Goal: Information Seeking & Learning: Learn about a topic

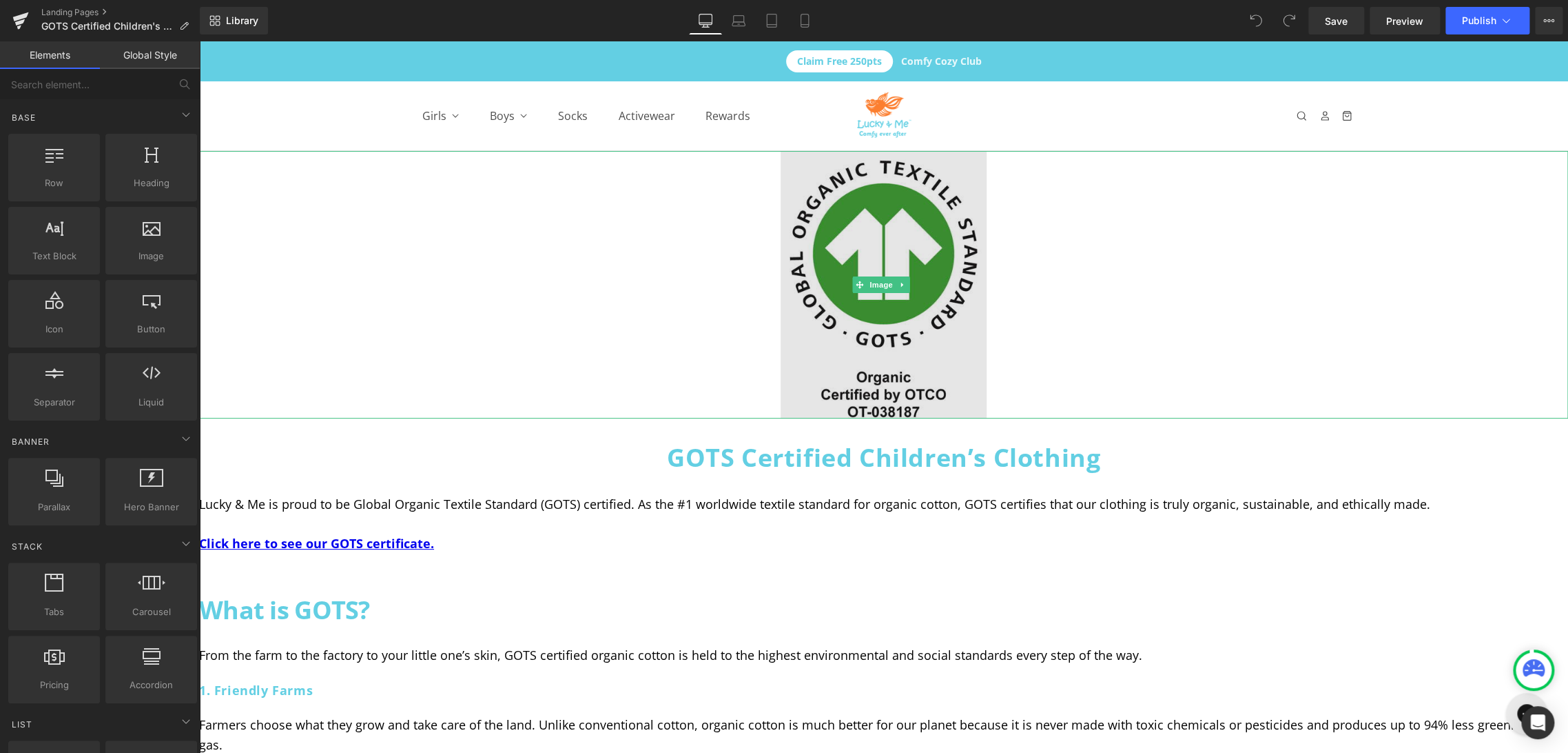
click at [892, 239] on img at bounding box center [883, 285] width 206 height 268
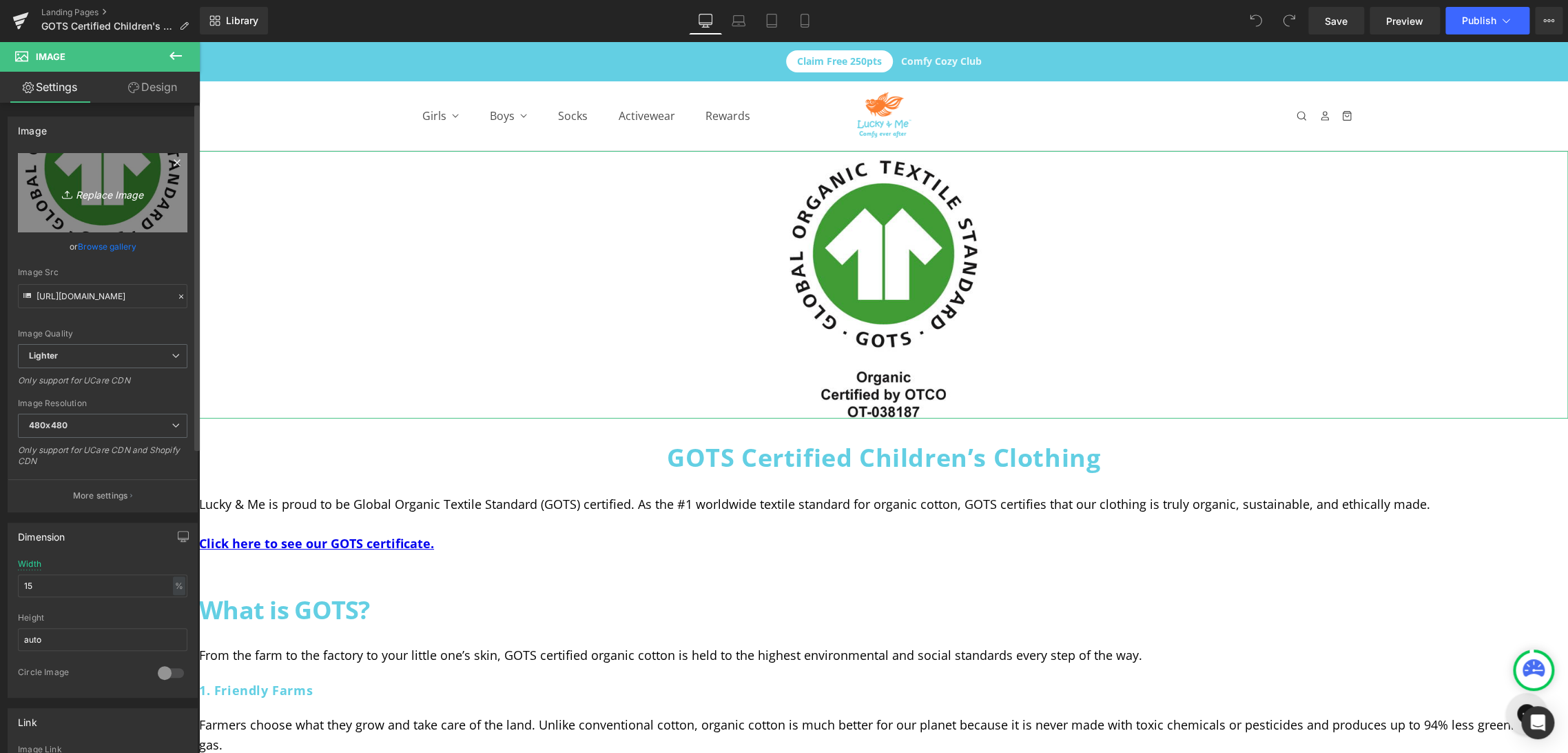
click at [155, 217] on link "Replace Image" at bounding box center [102, 192] width 169 height 79
click at [122, 245] on link "Browse gallery" at bounding box center [107, 247] width 58 height 24
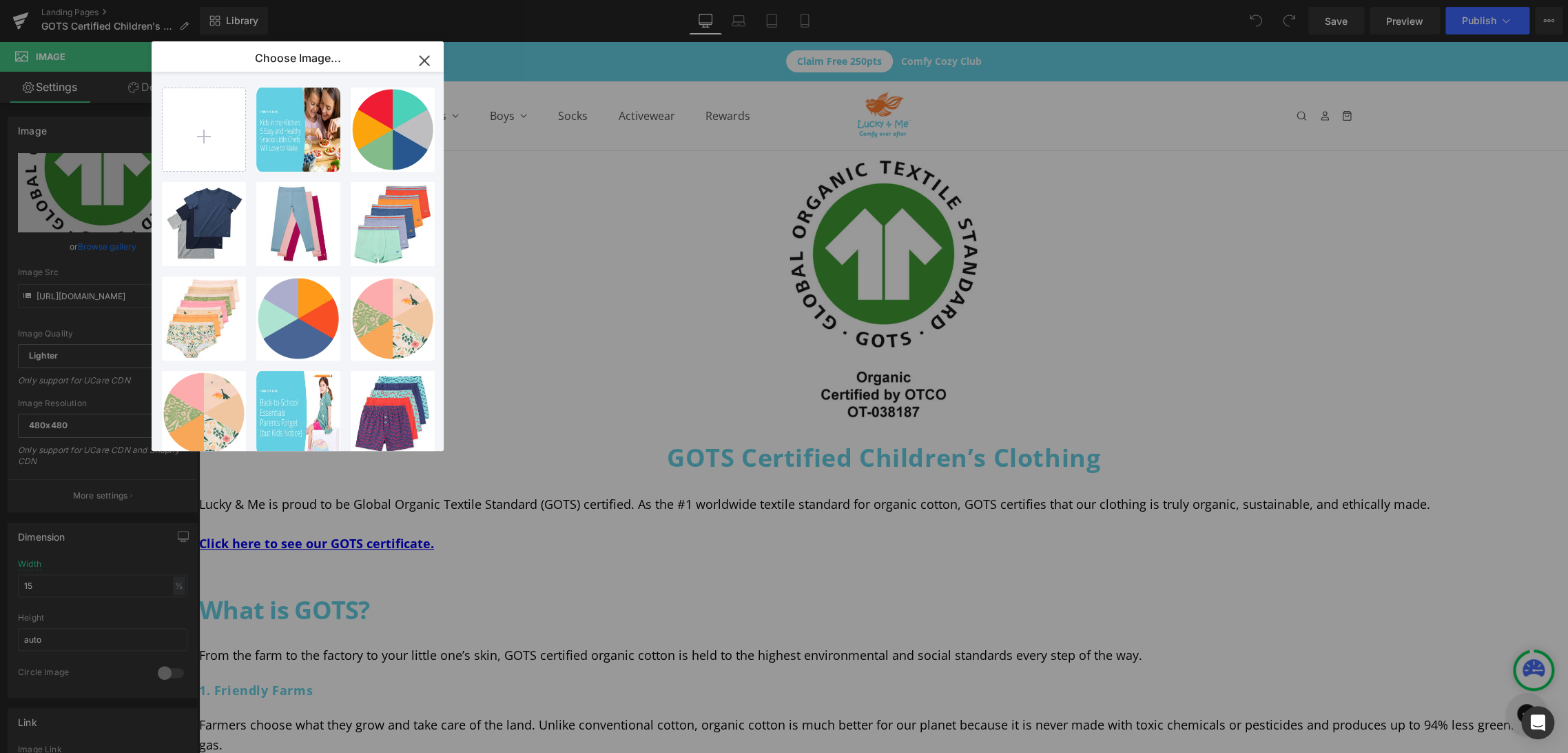
click at [431, 56] on icon "button" at bounding box center [424, 60] width 22 height 22
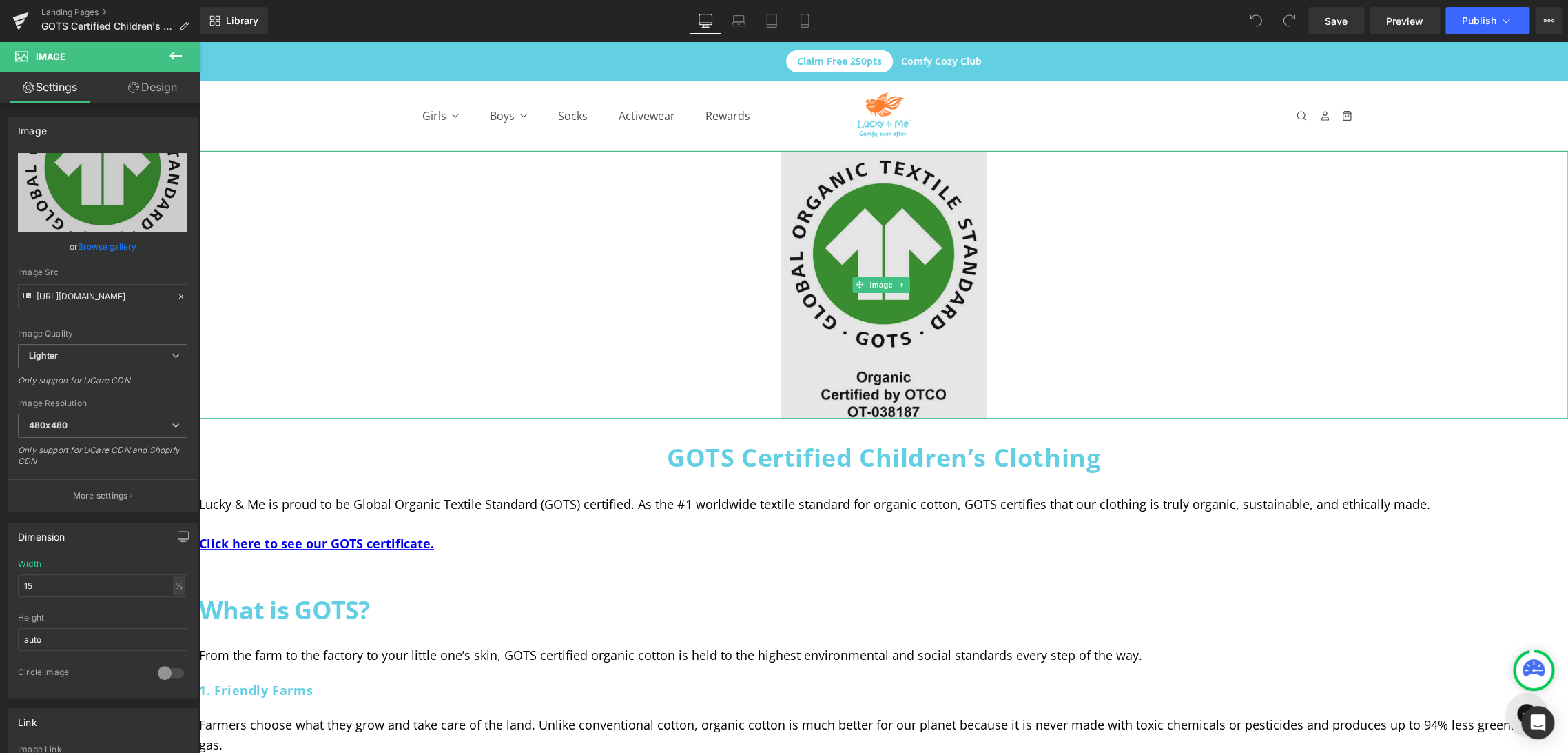
click at [891, 369] on img at bounding box center [883, 285] width 206 height 268
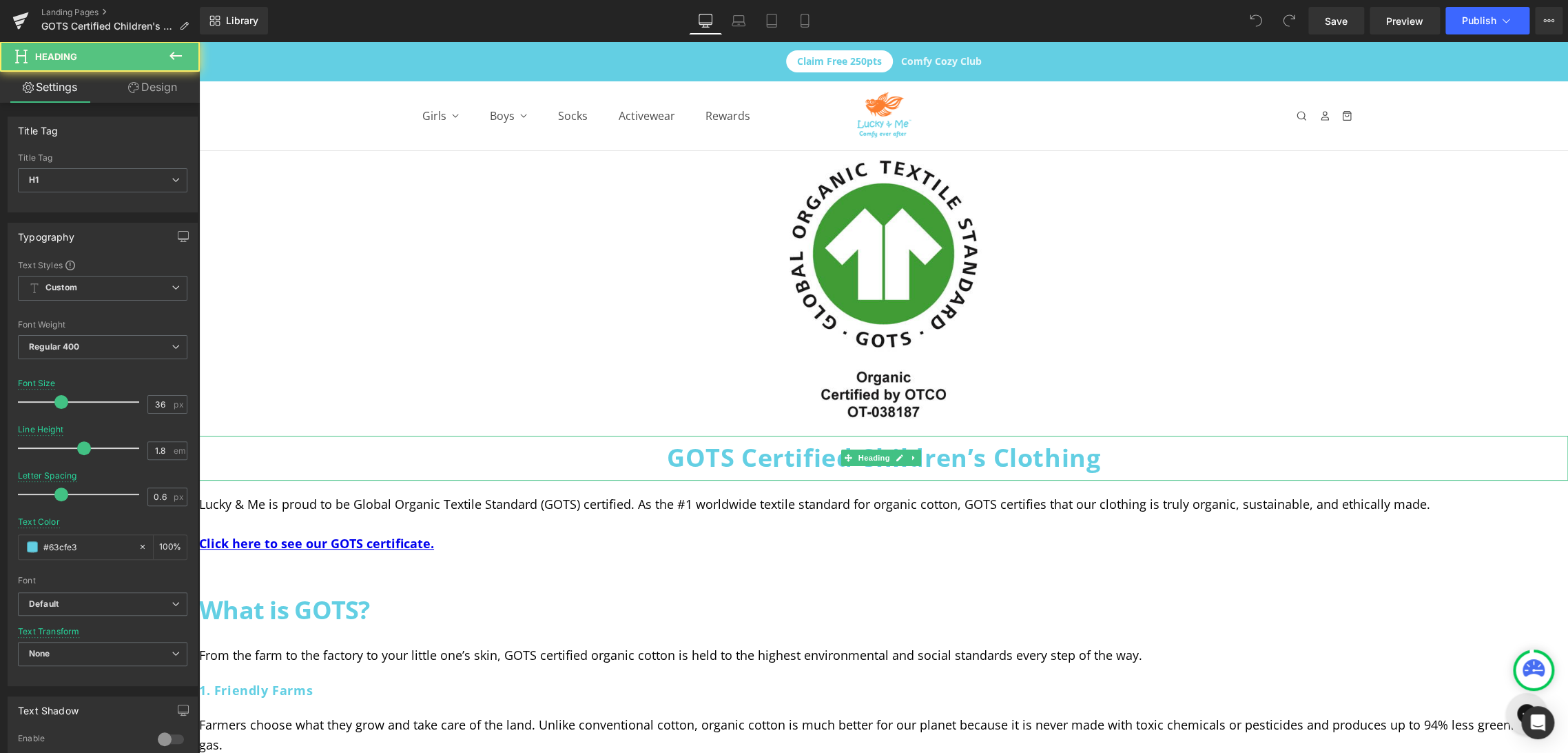
click at [671, 454] on h1 "GOTS Certified Children’s Clothing" at bounding box center [883, 459] width 1369 height 45
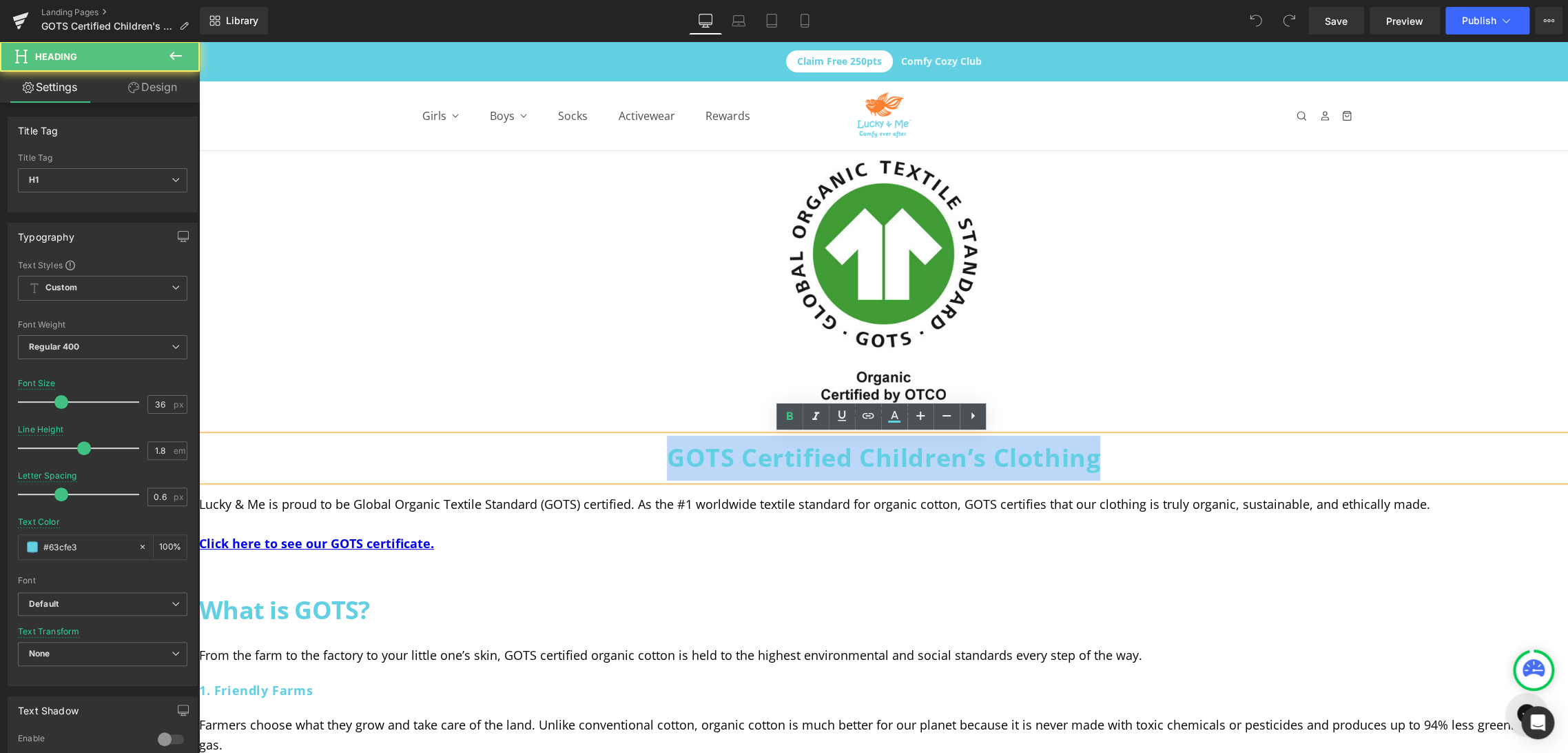
drag, startPoint x: 669, startPoint y: 455, endPoint x: 1077, endPoint y: 452, distance: 408.0
click at [1131, 456] on h1 "GOTS Certified Children’s Clothing" at bounding box center [883, 459] width 1369 height 45
click at [1133, 444] on h1 "GOTS Certified Children’s Clothing" at bounding box center [883, 459] width 1369 height 45
drag, startPoint x: 1122, startPoint y: 459, endPoint x: 636, endPoint y: 469, distance: 486.1
click at [636, 469] on h1 "GOTS Certified Children’s Clothing" at bounding box center [883, 459] width 1369 height 45
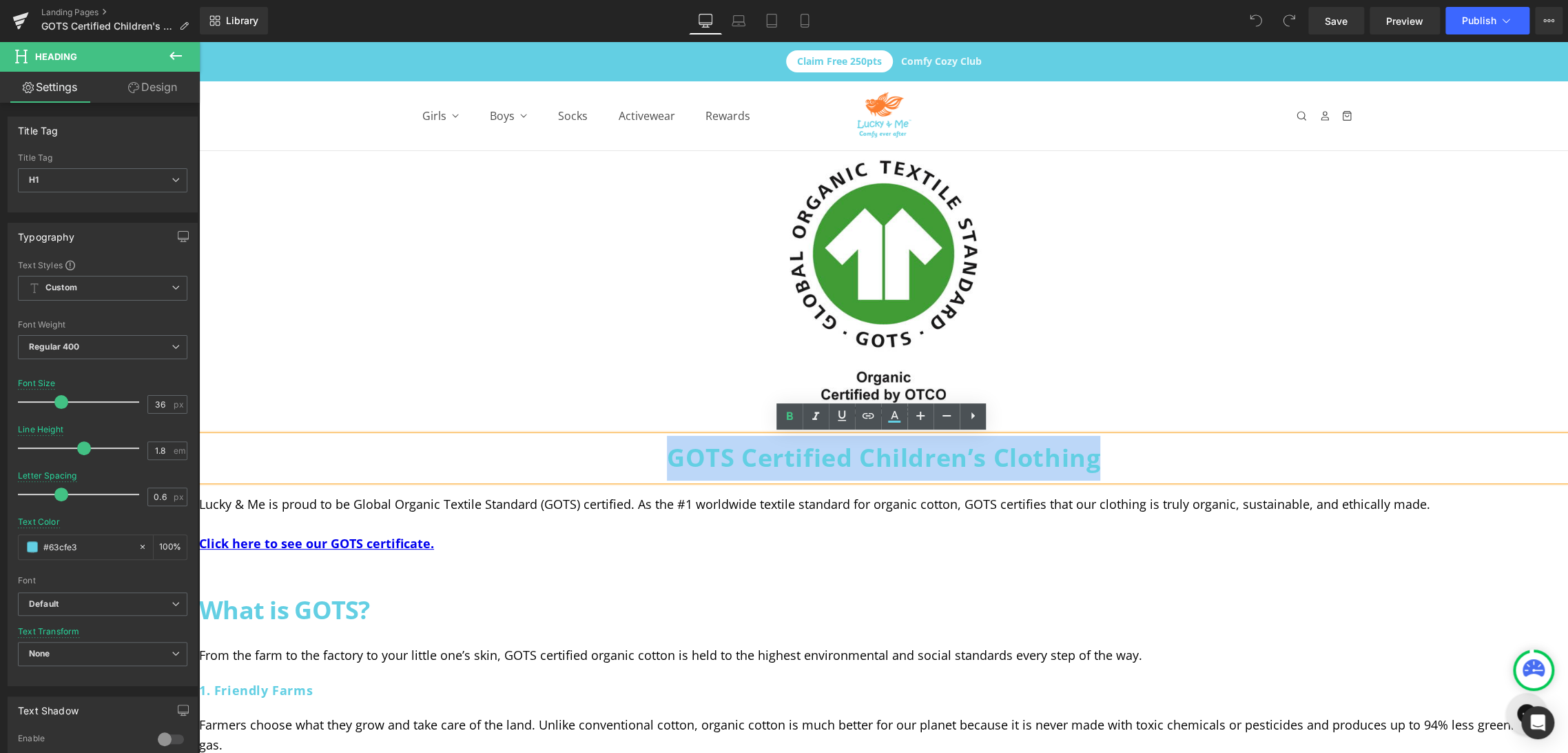
copy h1 "GOTS Certified Children’s Clothing"
click at [588, 505] on p "Lucky & Me is proud to be Global Organic Textile Standard (GOTS) certified. As …" at bounding box center [883, 504] width 1369 height 20
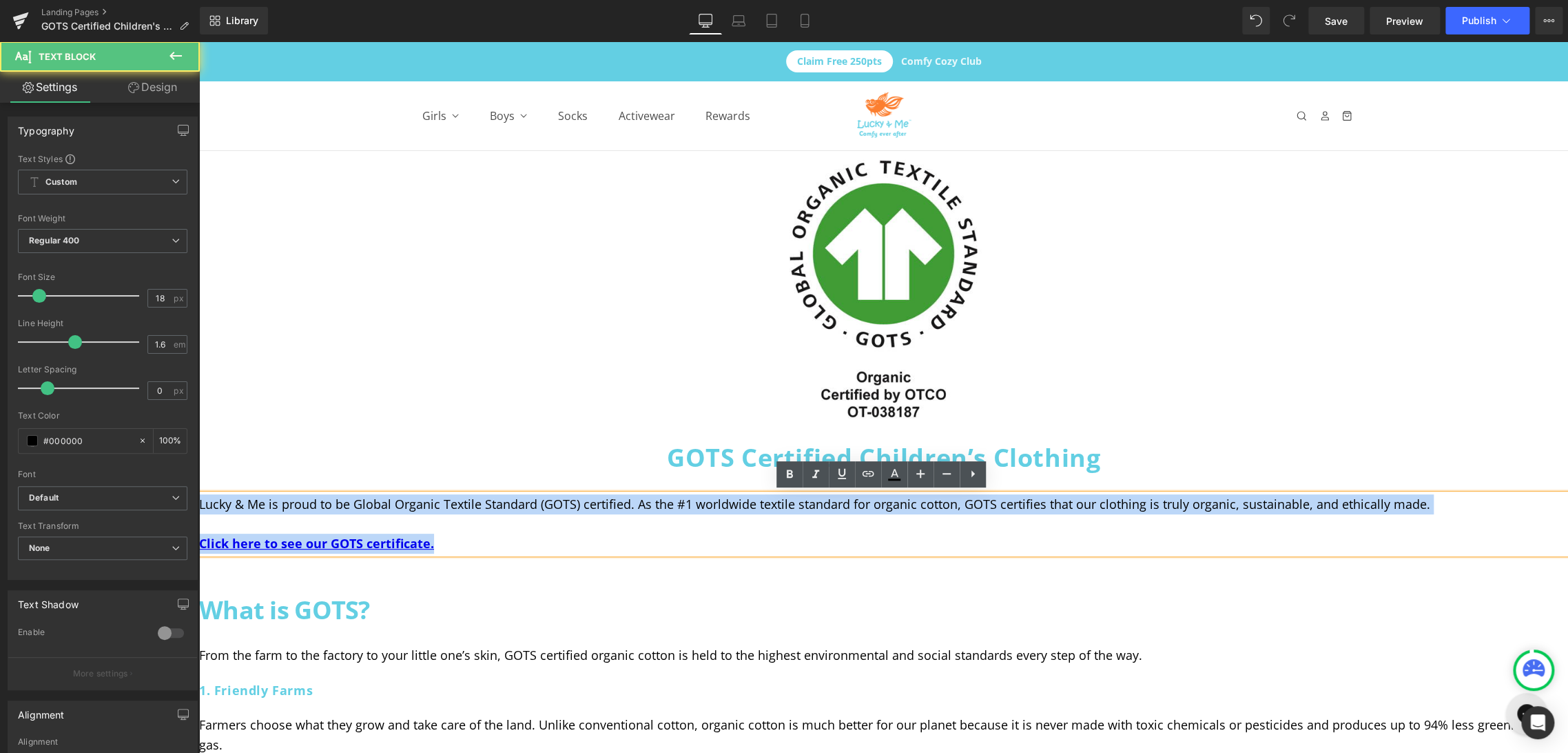
drag, startPoint x: 467, startPoint y: 542, endPoint x: 182, endPoint y: 492, distance: 289.4
click at [199, 492] on html "Skip to content Claim Free 250pts Comfy Cozy Club Menu Icon Close Icon Girls Gi…" at bounding box center [883, 397] width 1369 height 711
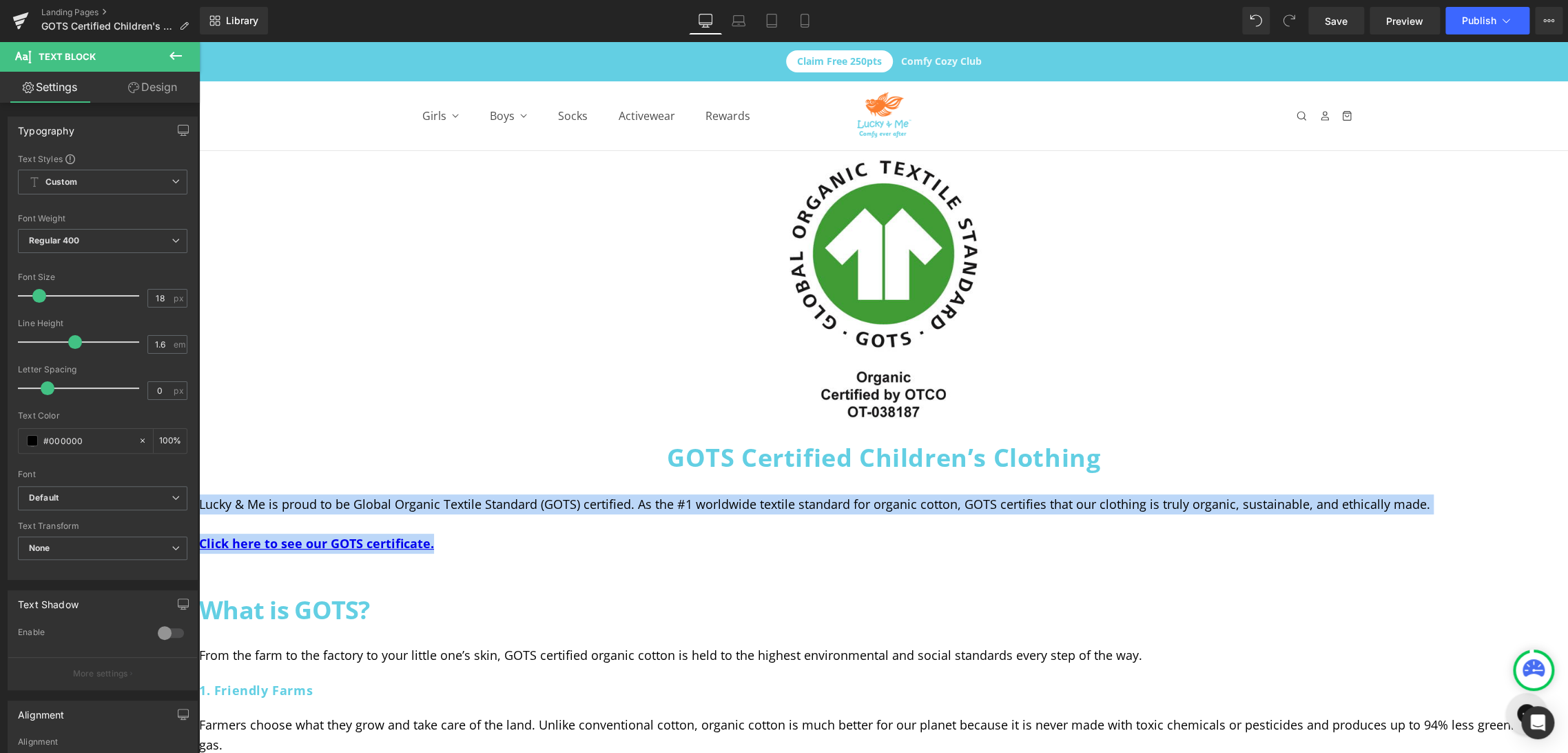
copy div "Lucky & Me is proud to be Global Organic Textile Standard (GOTS) certified. As …"
click at [362, 543] on strong "Click here to see our GOTS certificate." at bounding box center [316, 543] width 235 height 17
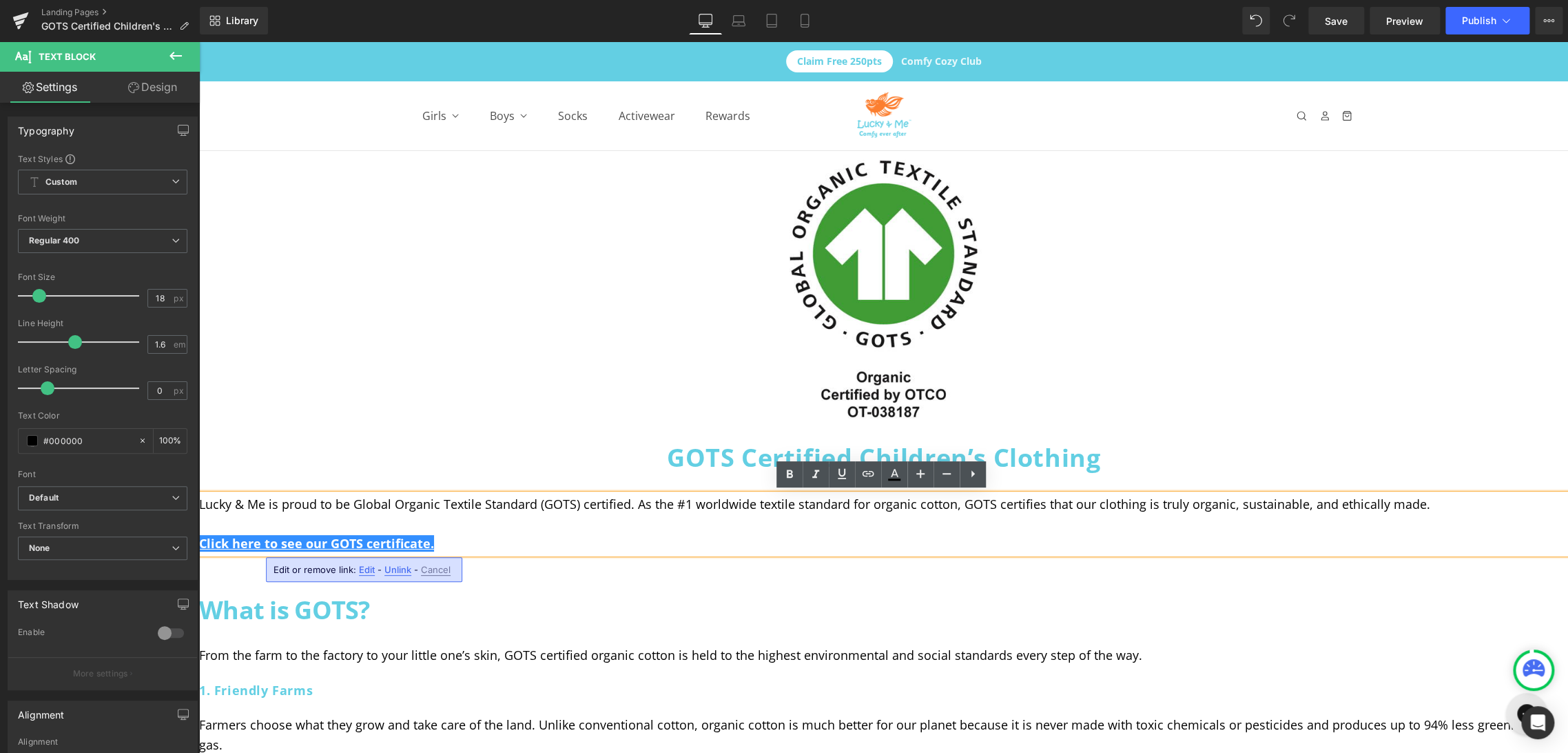
click at [364, 570] on span "Edit" at bounding box center [367, 569] width 16 height 11
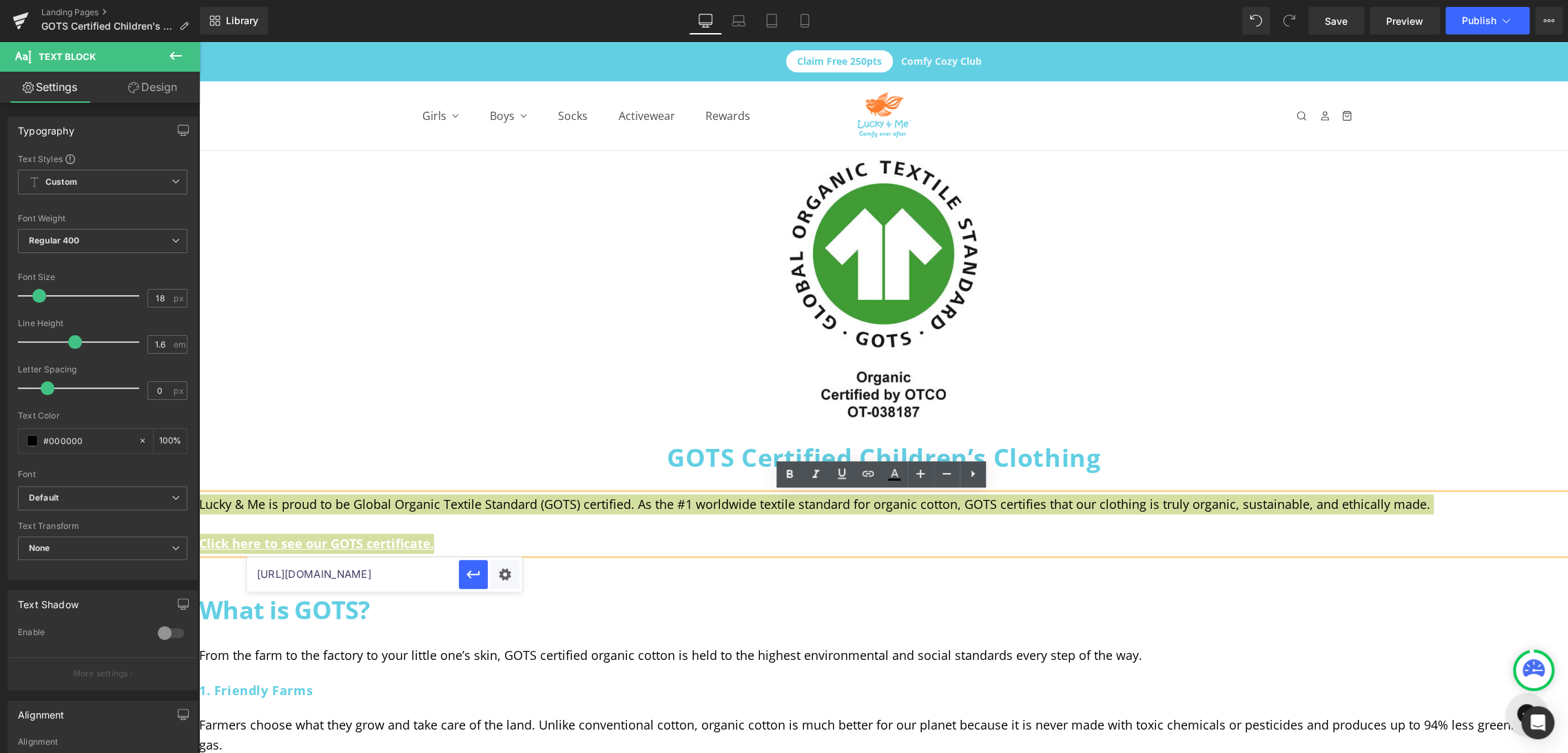
click at [407, 575] on input "[URL][DOMAIN_NAME]" at bounding box center [352, 574] width 212 height 35
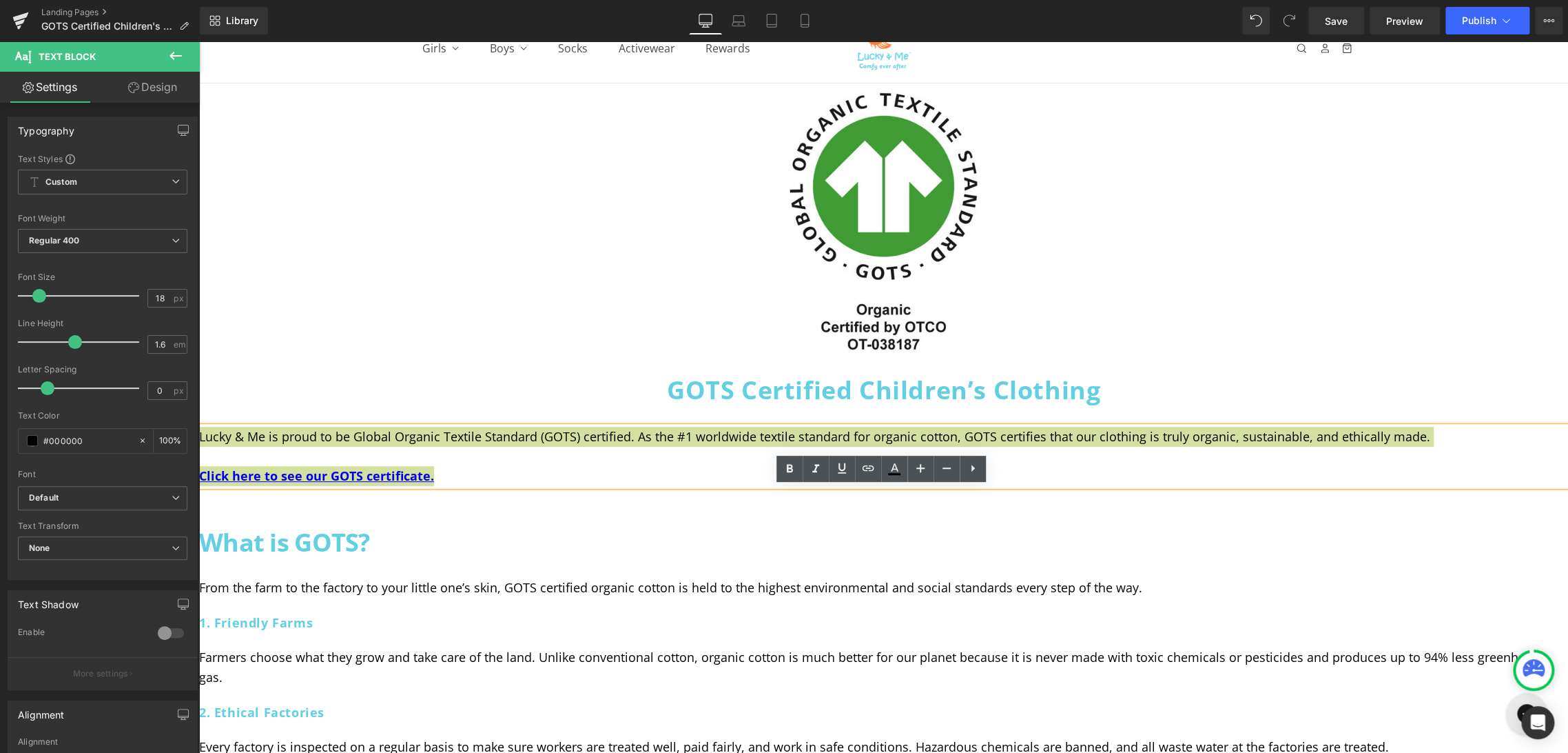
scroll to position [76, 0]
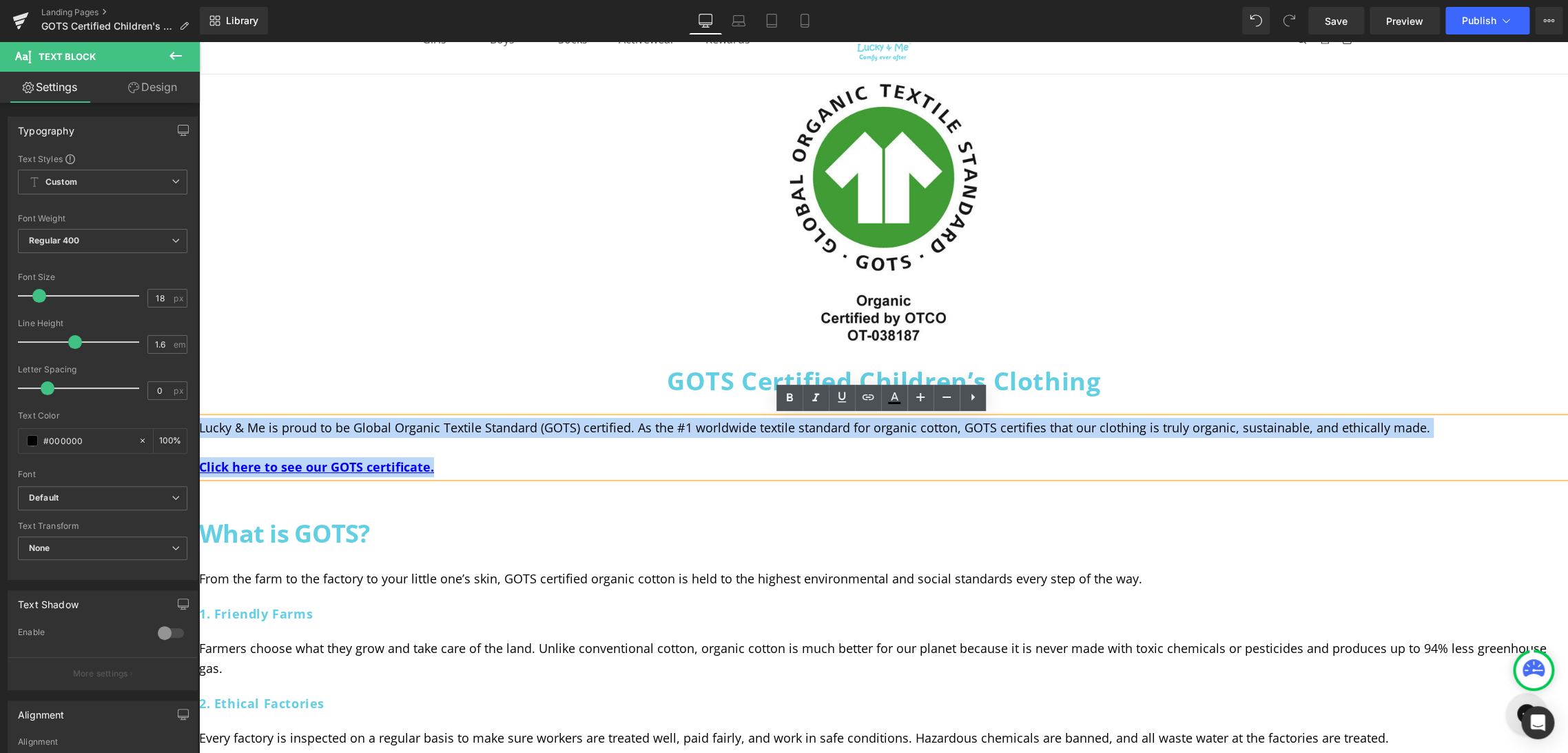
click at [394, 528] on h2 "What is GOTS?" at bounding box center [883, 533] width 1369 height 43
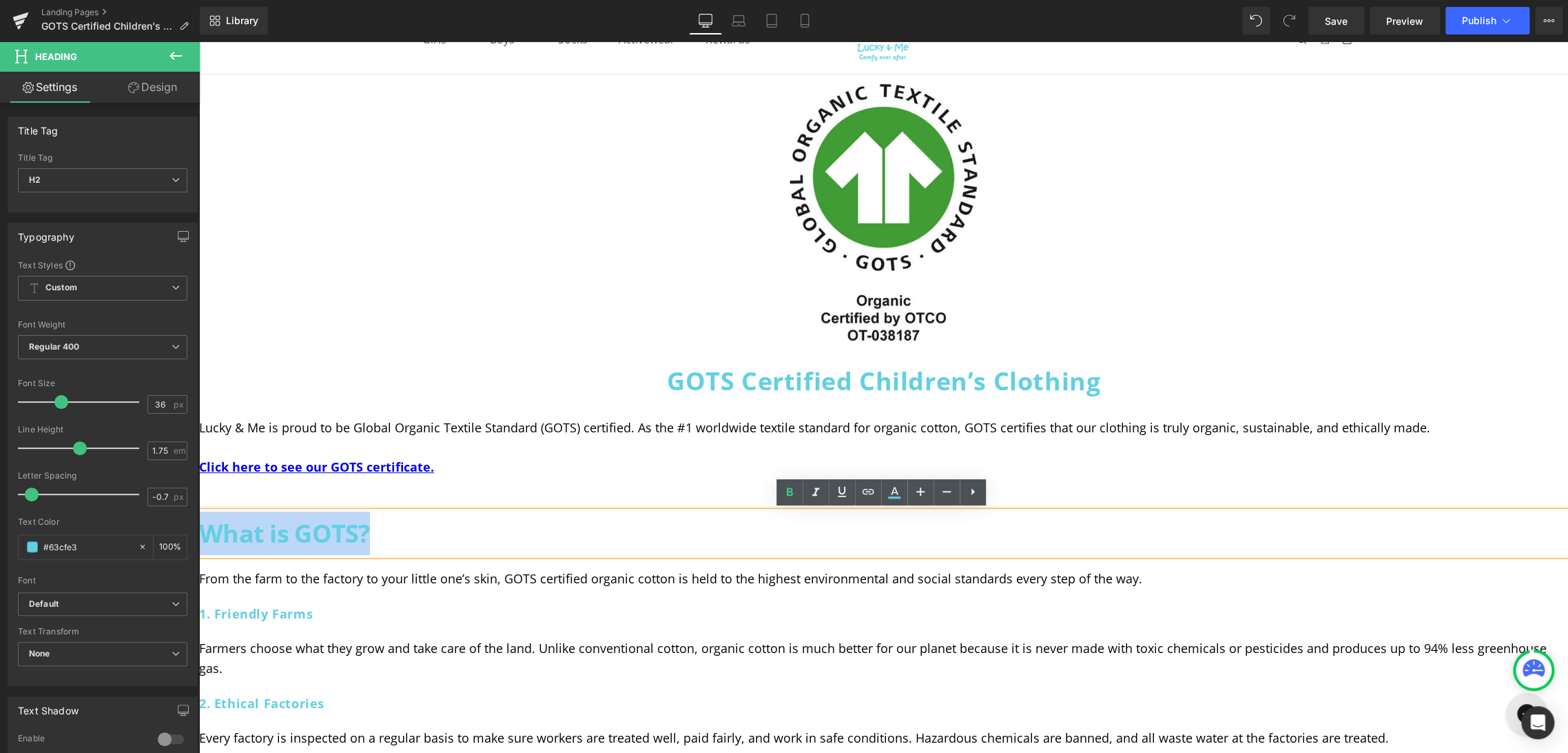
drag, startPoint x: 387, startPoint y: 538, endPoint x: 208, endPoint y: 534, distance: 179.0
click at [199, 535] on html "Skip to content Claim Free 250pts Comfy Cozy Club Menu Icon Close Icon Girls Gi…" at bounding box center [883, 320] width 1369 height 711
copy h2 "What is GOTS?"
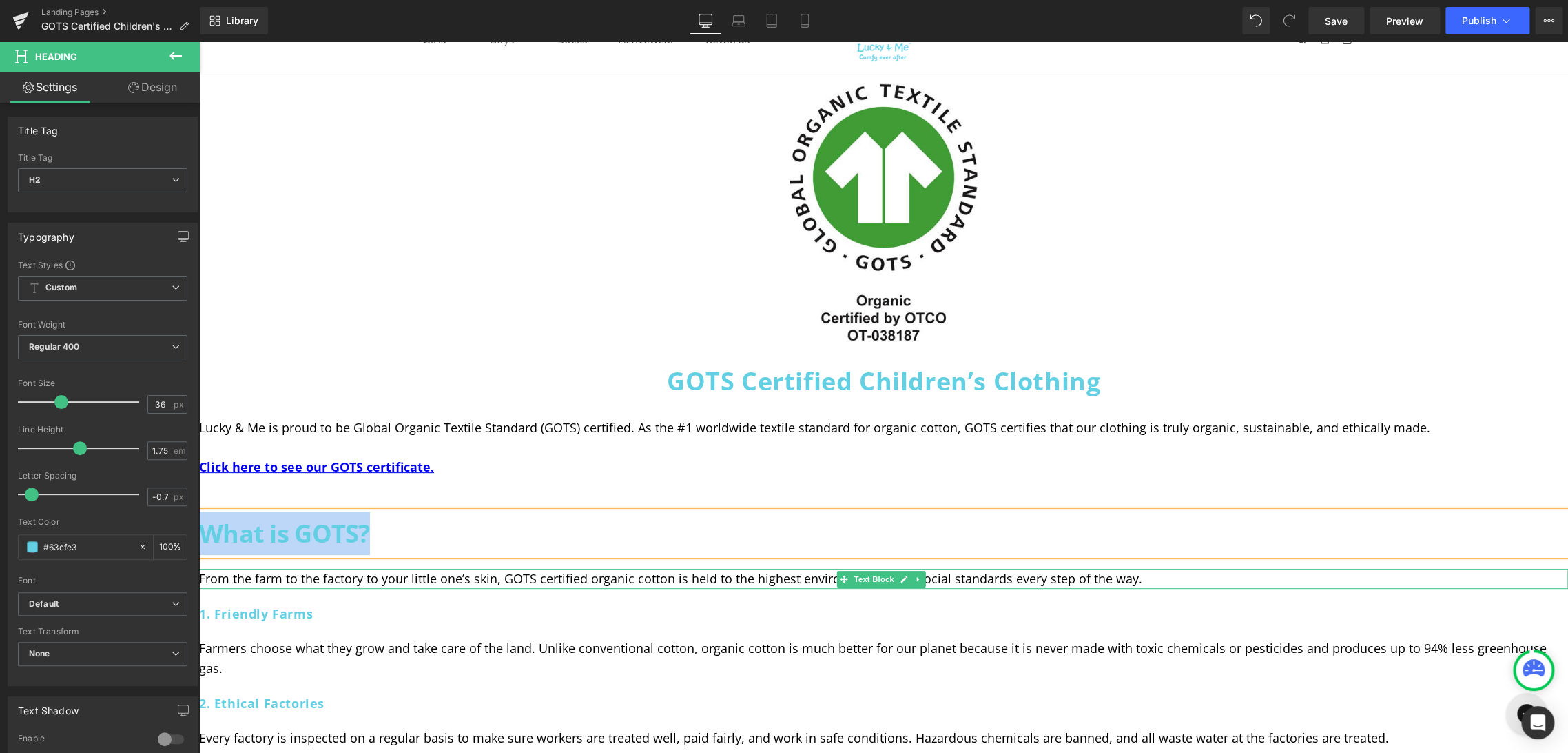
click at [804, 581] on p "From the farm to the factory to your little one’s skin, GOTS certified organic …" at bounding box center [883, 578] width 1369 height 20
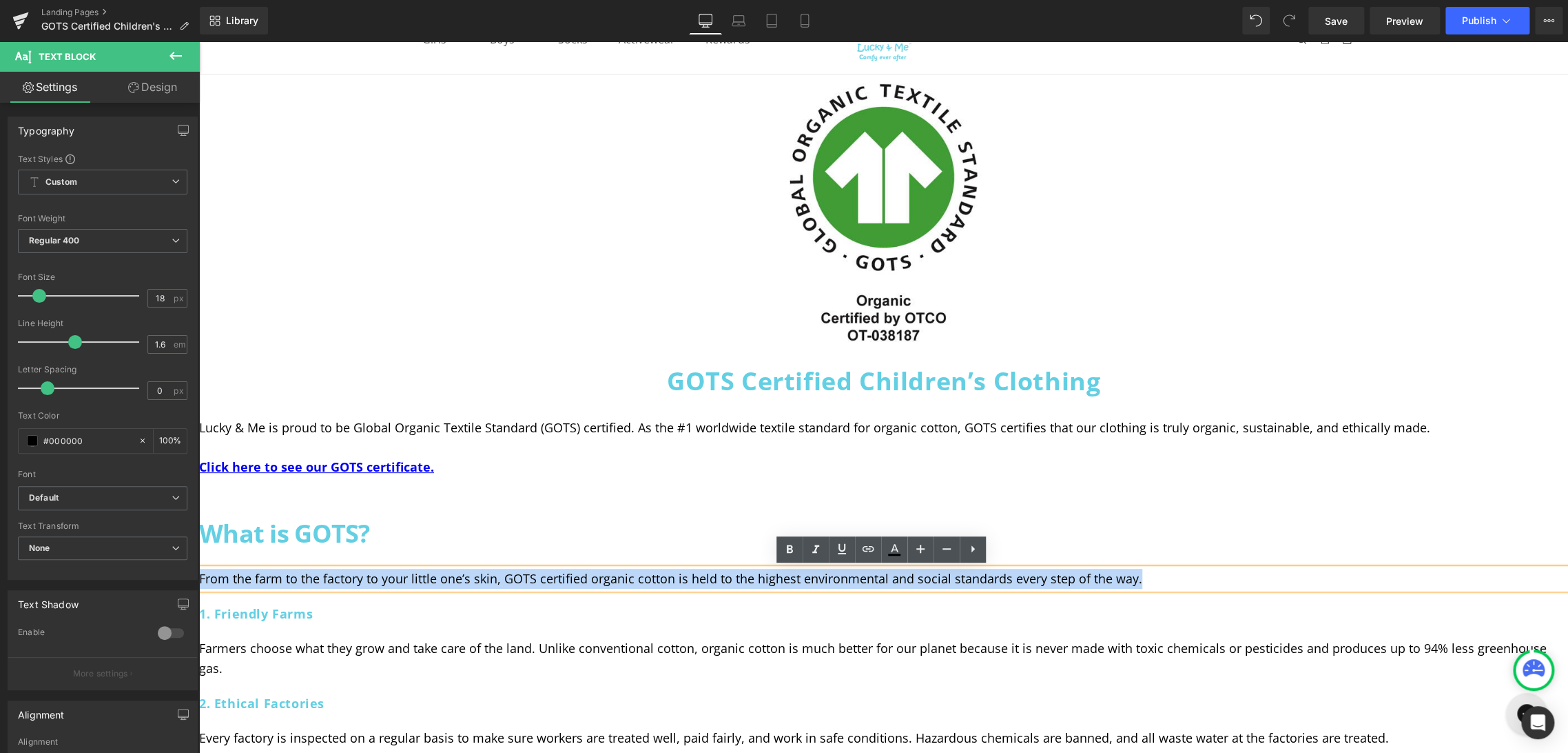
drag, startPoint x: 1144, startPoint y: 571, endPoint x: 194, endPoint y: 570, distance: 950.0
click at [199, 570] on html "Skip to content Claim Free 250pts Comfy Cozy Club Menu Icon Close Icon Girls Gi…" at bounding box center [883, 320] width 1369 height 711
copy p "From the farm to the factory to your little one’s skin, GOTS certified organic …"
click at [342, 610] on h3 "1. Friendly Farms" at bounding box center [883, 613] width 1369 height 22
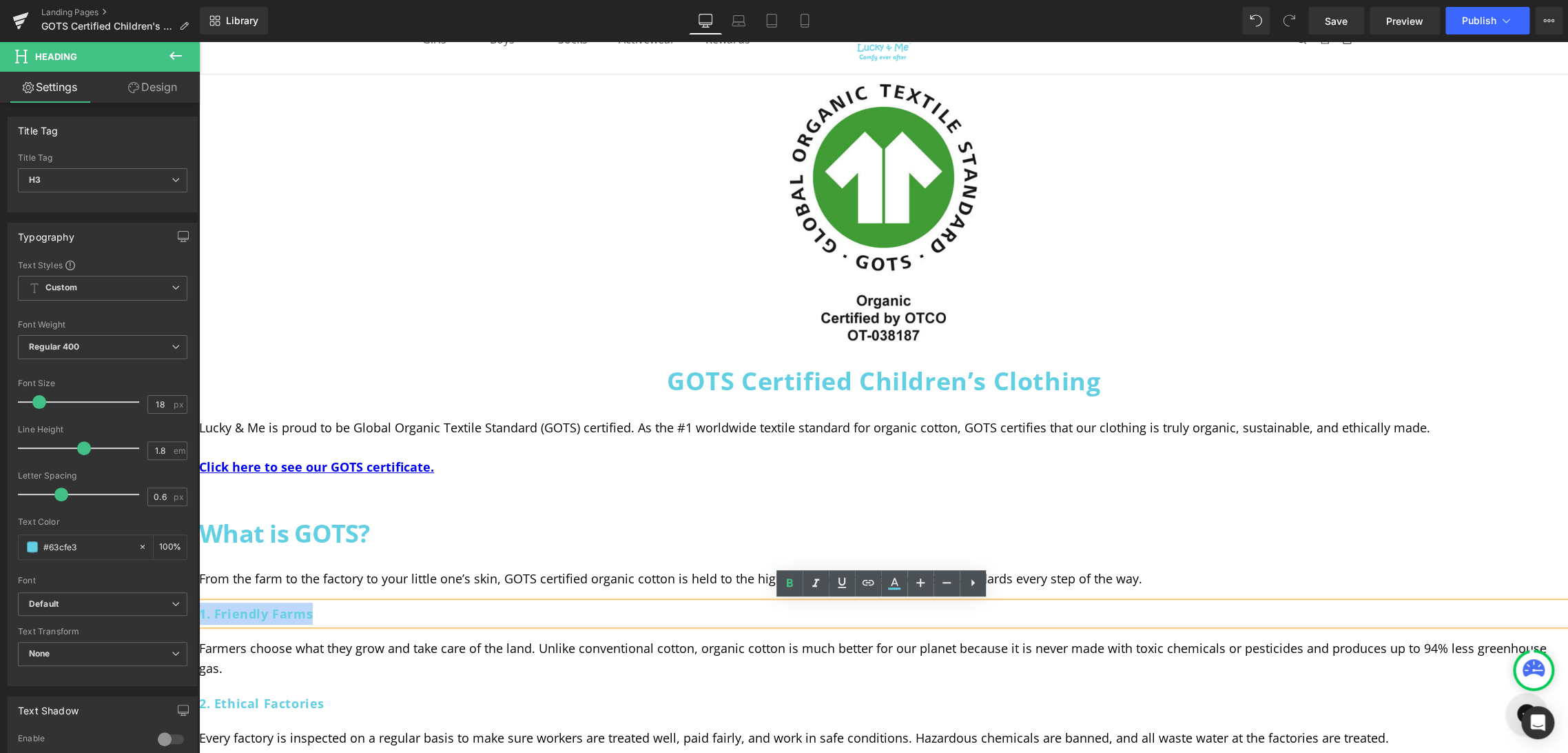
drag, startPoint x: 323, startPoint y: 615, endPoint x: 202, endPoint y: 617, distance: 121.0
click at [202, 617] on h3 "1. Friendly Farms" at bounding box center [883, 613] width 1369 height 22
copy h3 "1. Friendly Farms"
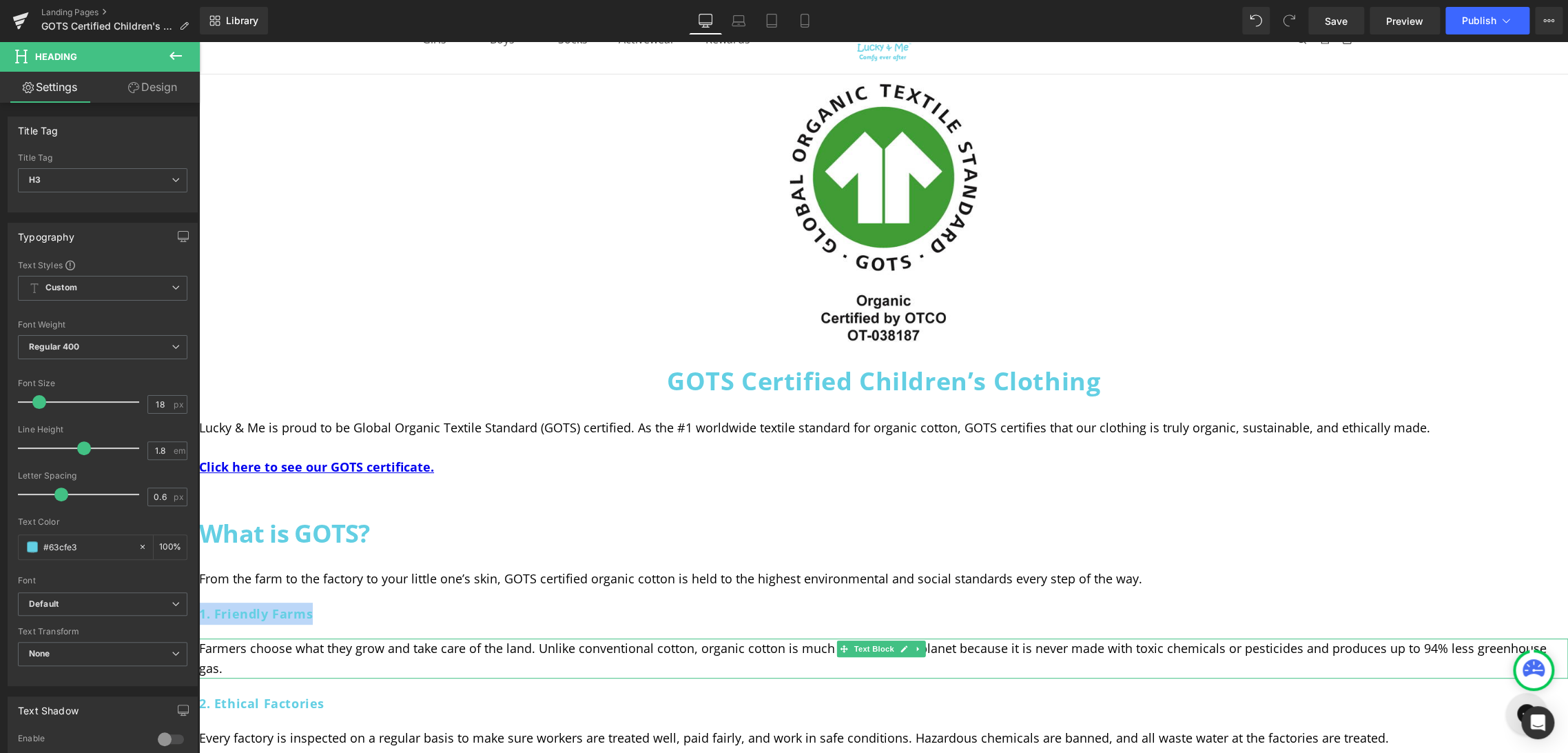
click at [322, 650] on p "Farmers choose what they grow and take care of the land. Unlike conventional co…" at bounding box center [883, 658] width 1369 height 40
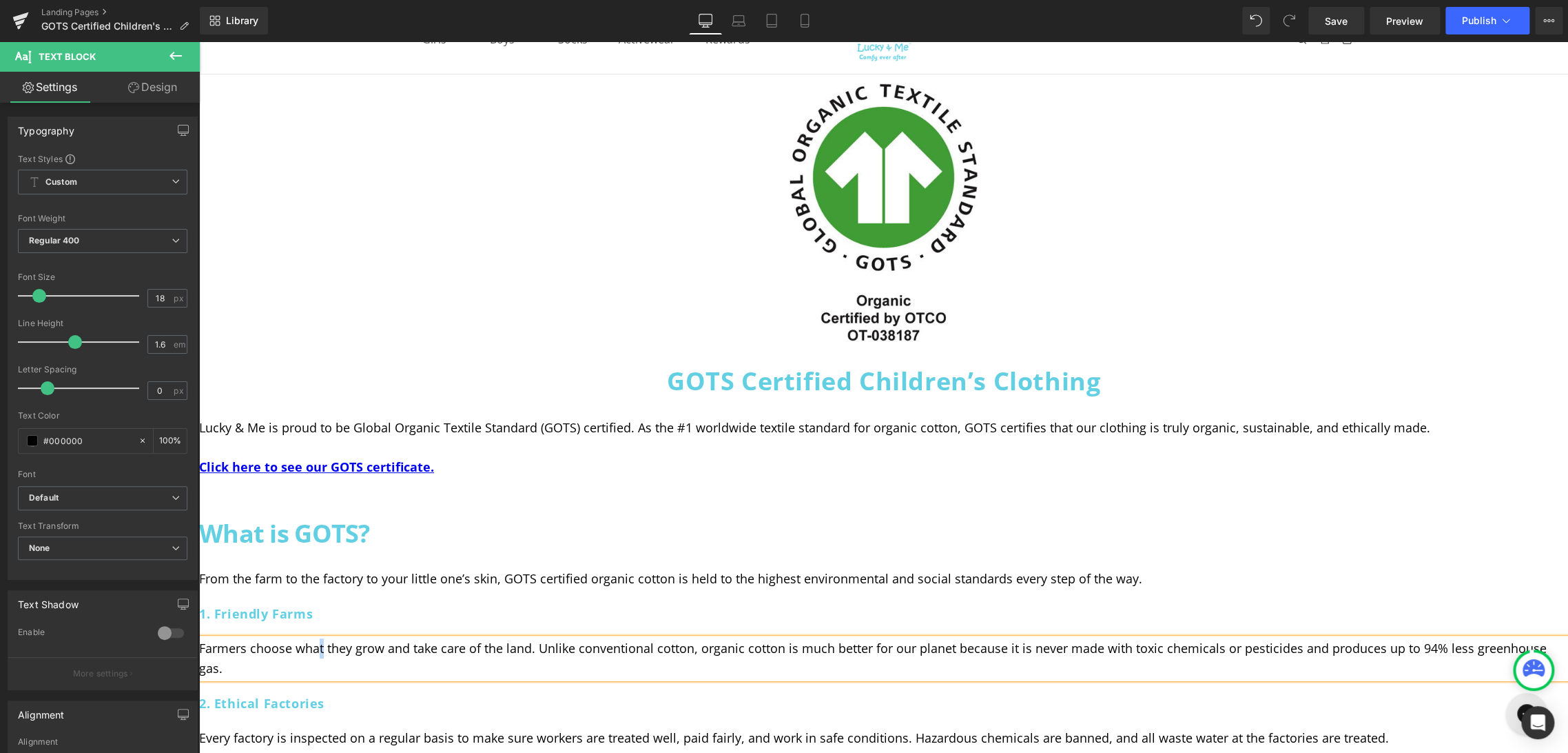
copy p "Farmers choose what they grow and take care of the land. Unlike conventional co…"
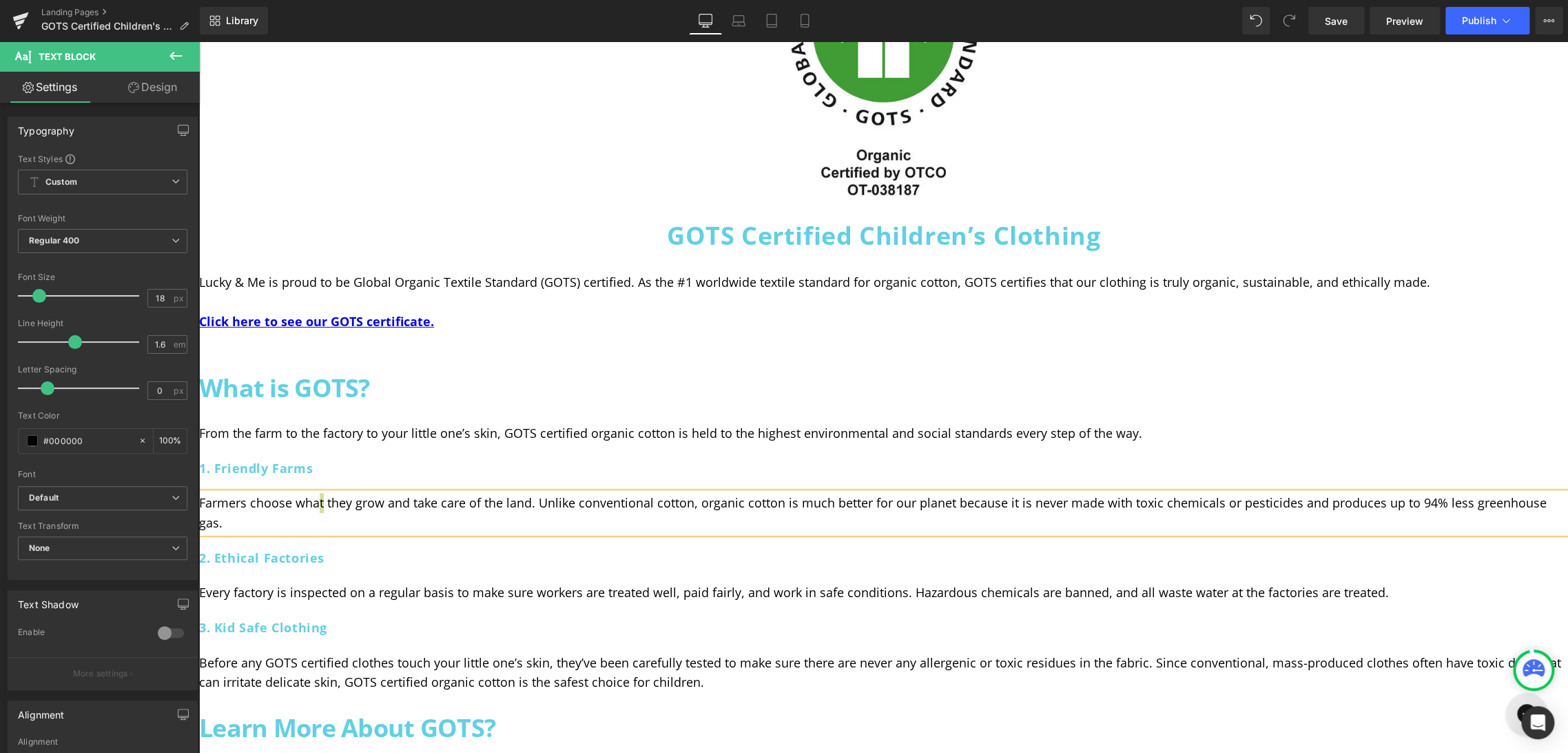
scroll to position [229, 0]
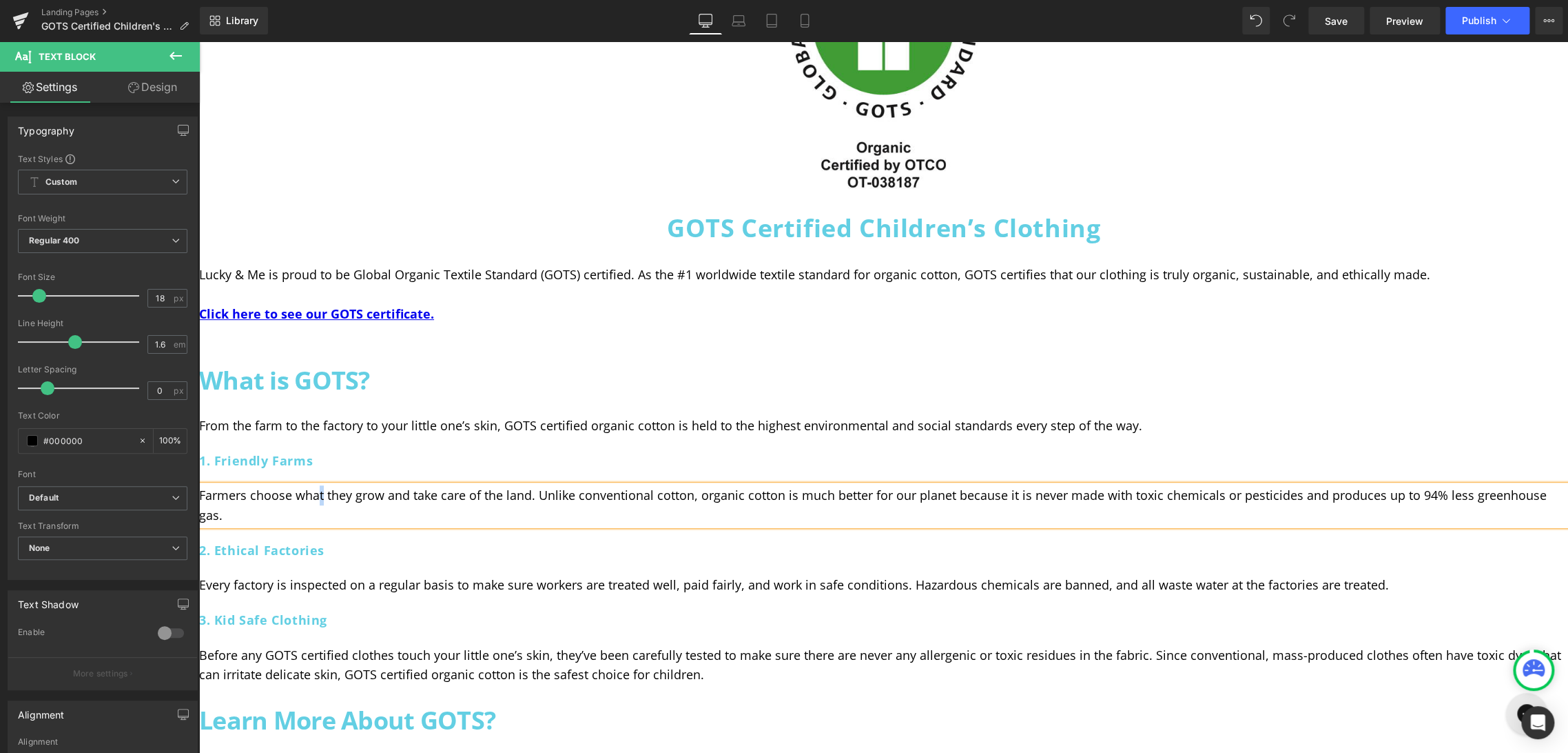
click at [353, 539] on h3 "2. Ethical Factories" at bounding box center [883, 550] width 1369 height 22
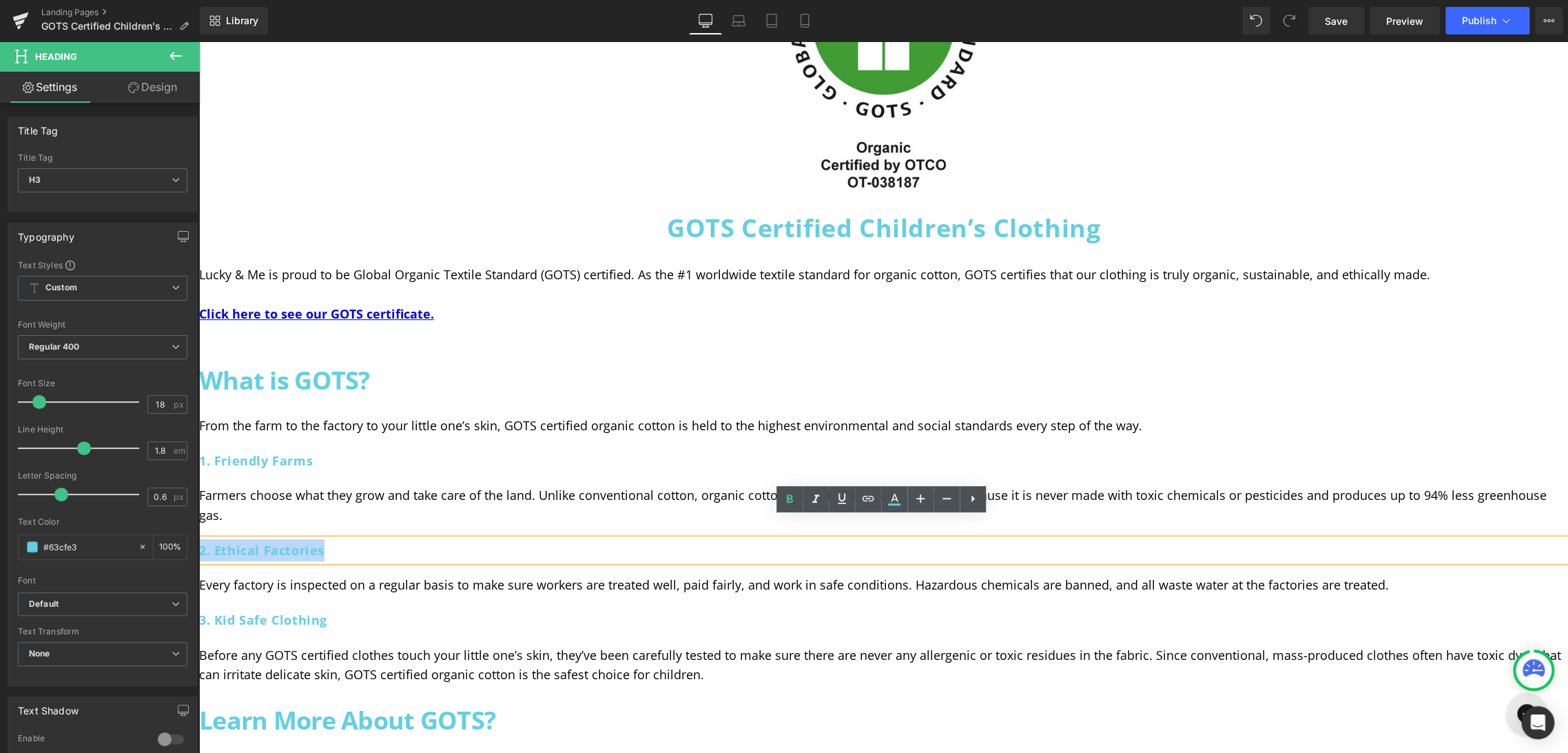
drag, startPoint x: 350, startPoint y: 529, endPoint x: 201, endPoint y: 523, distance: 149.1
click at [201, 539] on h3 "2. Ethical Factories" at bounding box center [883, 550] width 1369 height 22
copy h3 "2. Ethical Factories"
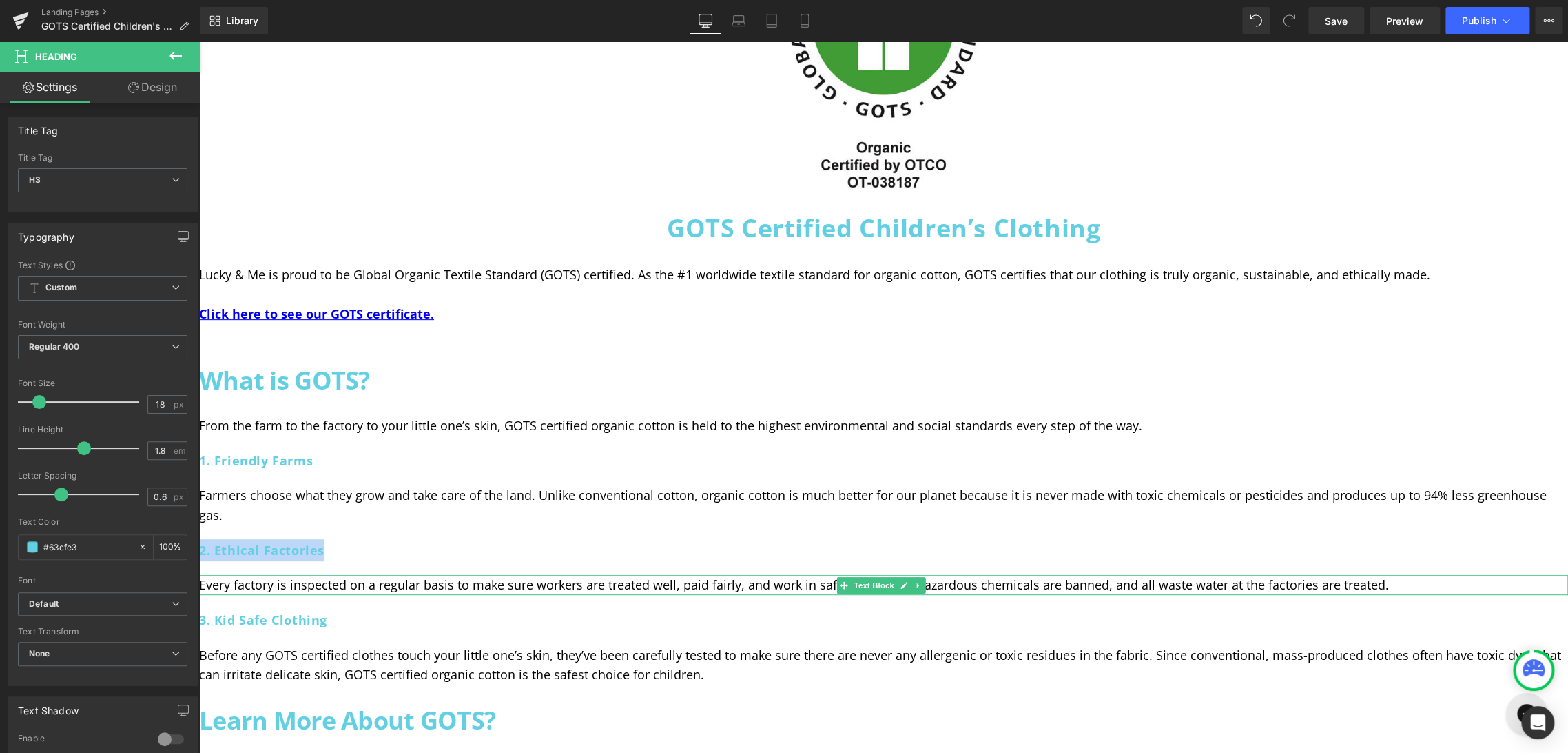
click at [333, 575] on p "Every factory is inspected on a regular basis to make sure workers are treated …" at bounding box center [883, 585] width 1369 height 20
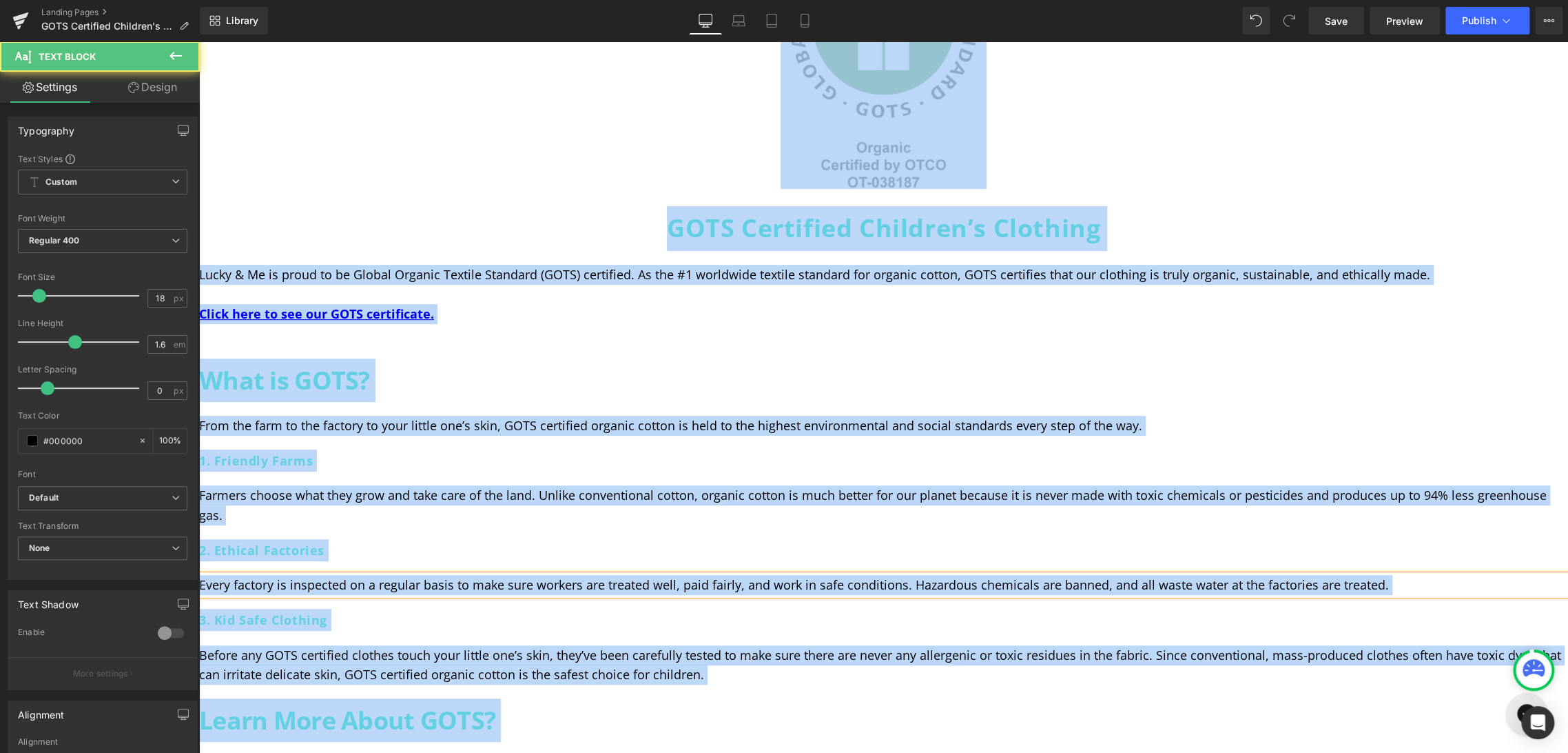
click at [328, 575] on p "Every factory is inspected on a regular basis to make sure workers are treated …" at bounding box center [883, 585] width 1369 height 20
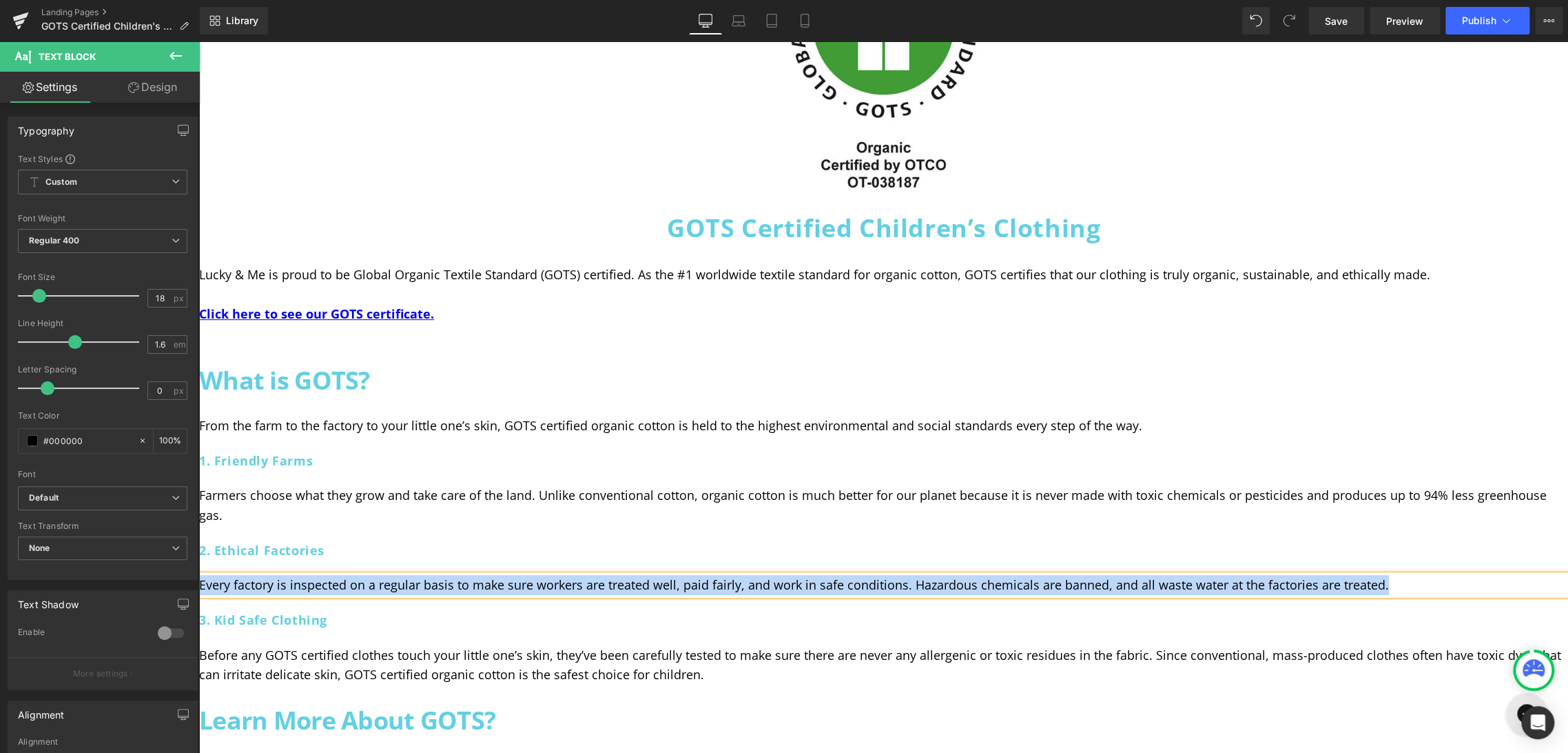
copy p "Every factory is inspected on a regular basis to make sure workers are treated …"
click at [284, 609] on h3 "3. Kid Safe Clothing" at bounding box center [883, 619] width 1369 height 22
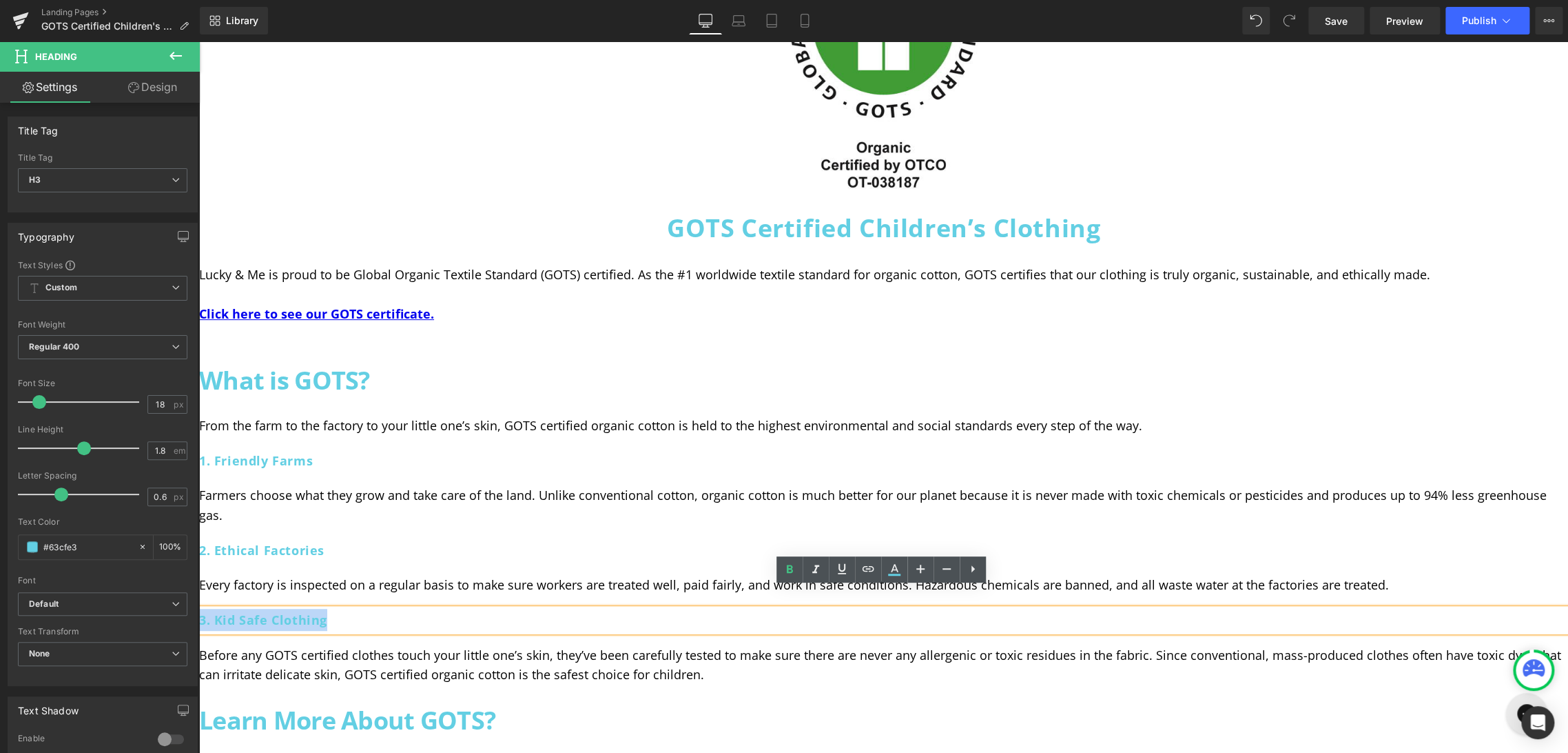
drag, startPoint x: 346, startPoint y: 596, endPoint x: 202, endPoint y: 598, distance: 144.0
click at [202, 609] on h3 "3. Kid Safe Clothing" at bounding box center [883, 619] width 1369 height 22
copy h3 "3. Kid Safe Clothing"
click at [372, 650] on p "Before any GOTS certified clothes touch your little one’s skin, they’ve been ca…" at bounding box center [883, 665] width 1369 height 40
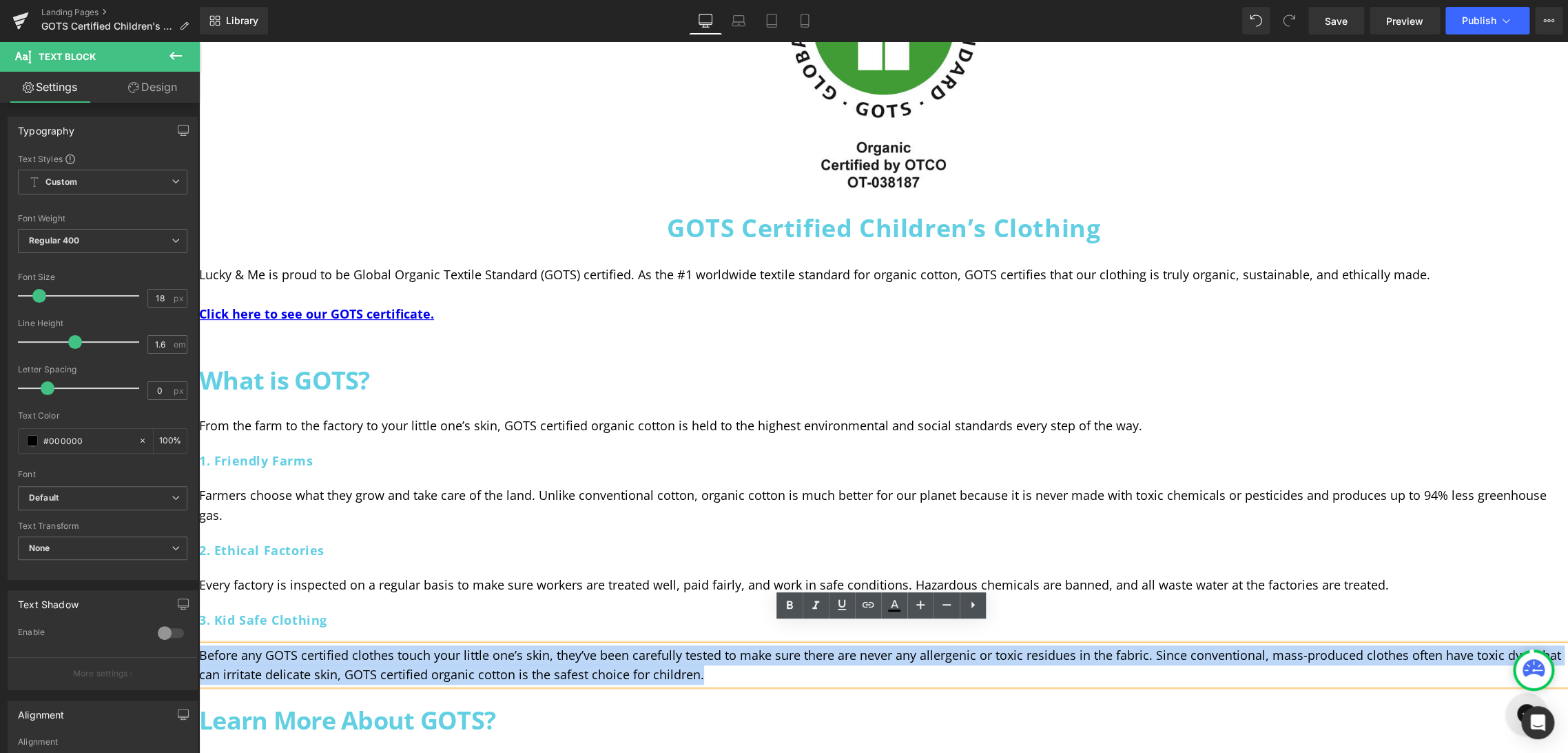
drag, startPoint x: 715, startPoint y: 657, endPoint x: 398, endPoint y: 677, distance: 317.6
click at [199, 645] on p "Before any GOTS certified clothes touch your little one’s skin, they’ve been ca…" at bounding box center [883, 665] width 1369 height 40
copy p "Before any GOTS certified clothes touch your little one’s skin, they’ve been ca…"
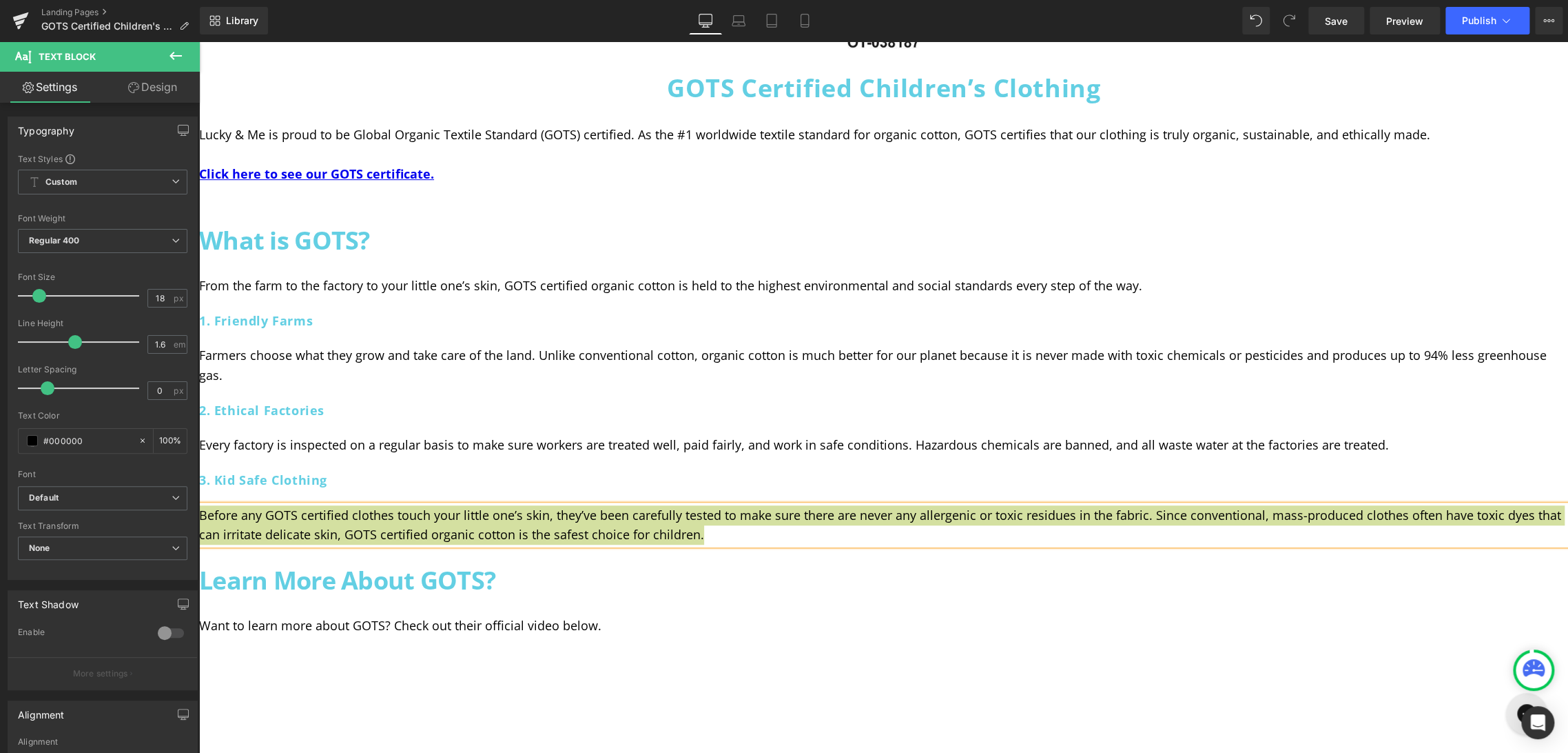
scroll to position [382, 0]
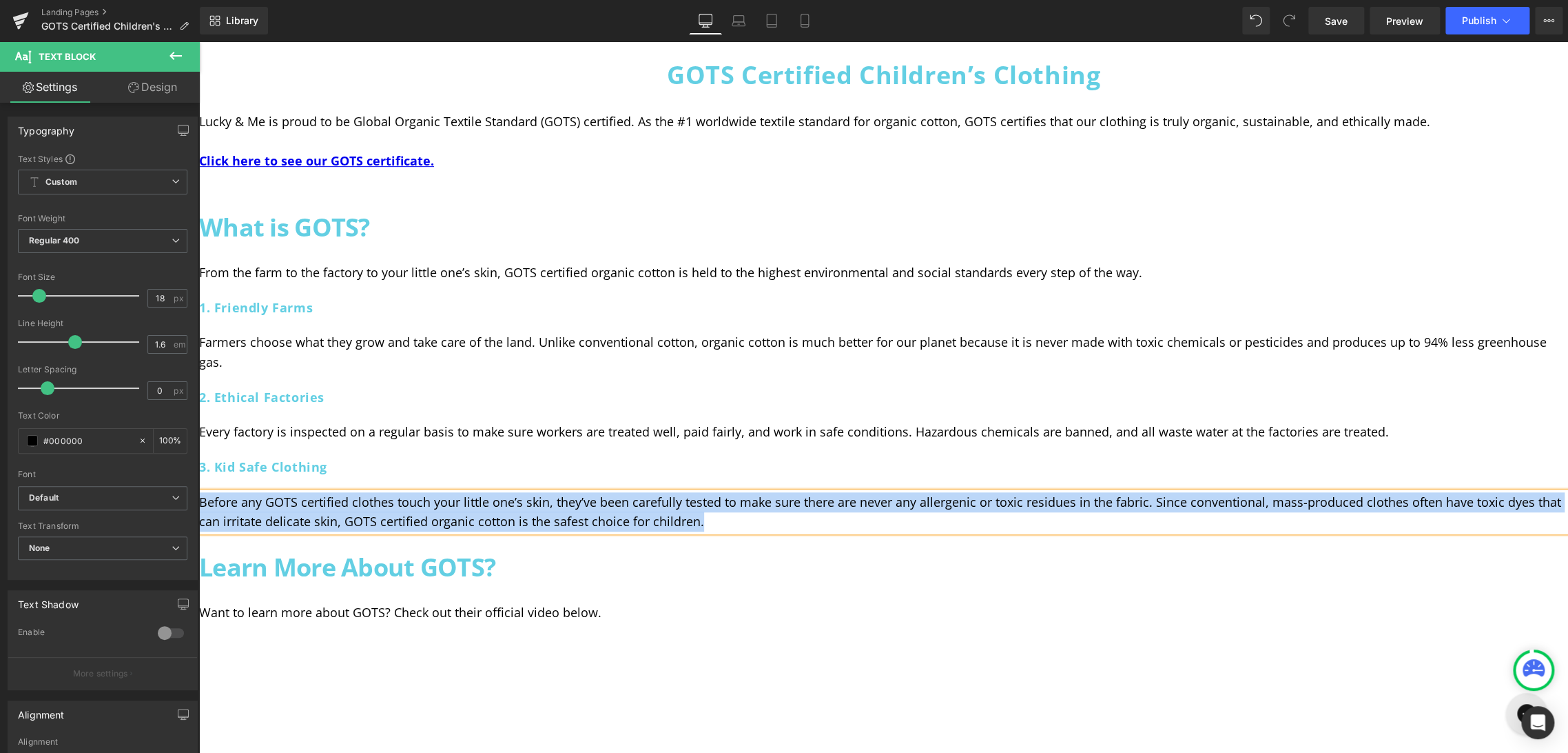
click at [529, 546] on h2 "Learn More About GOTS?" at bounding box center [883, 567] width 1369 height 43
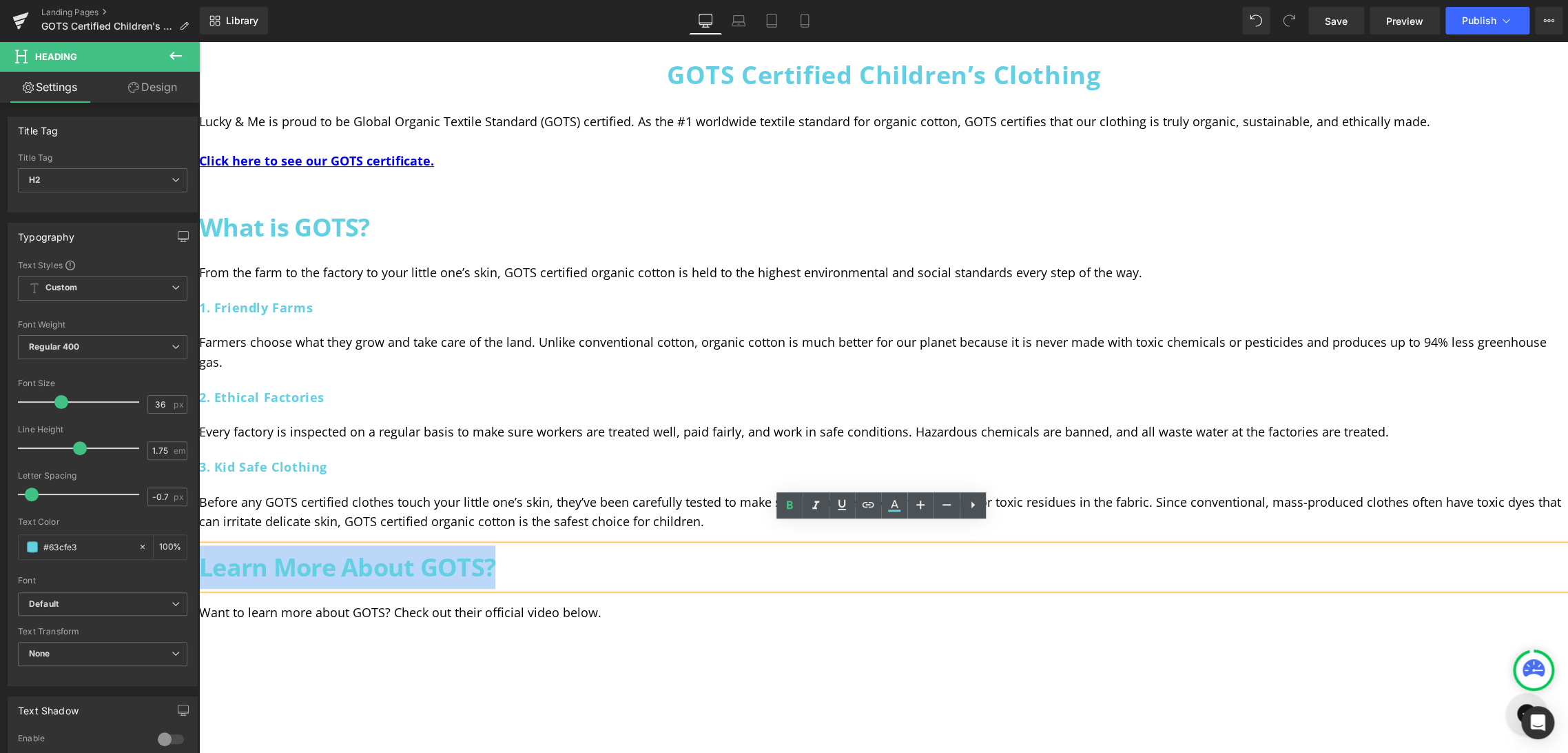
drag, startPoint x: 504, startPoint y: 543, endPoint x: 190, endPoint y: 545, distance: 314.0
click at [199, 370] on html "Skip to content Claim Free 250pts Comfy Cozy Club Menu Icon Close Icon Girls Gi…" at bounding box center [883, 14] width 1369 height 711
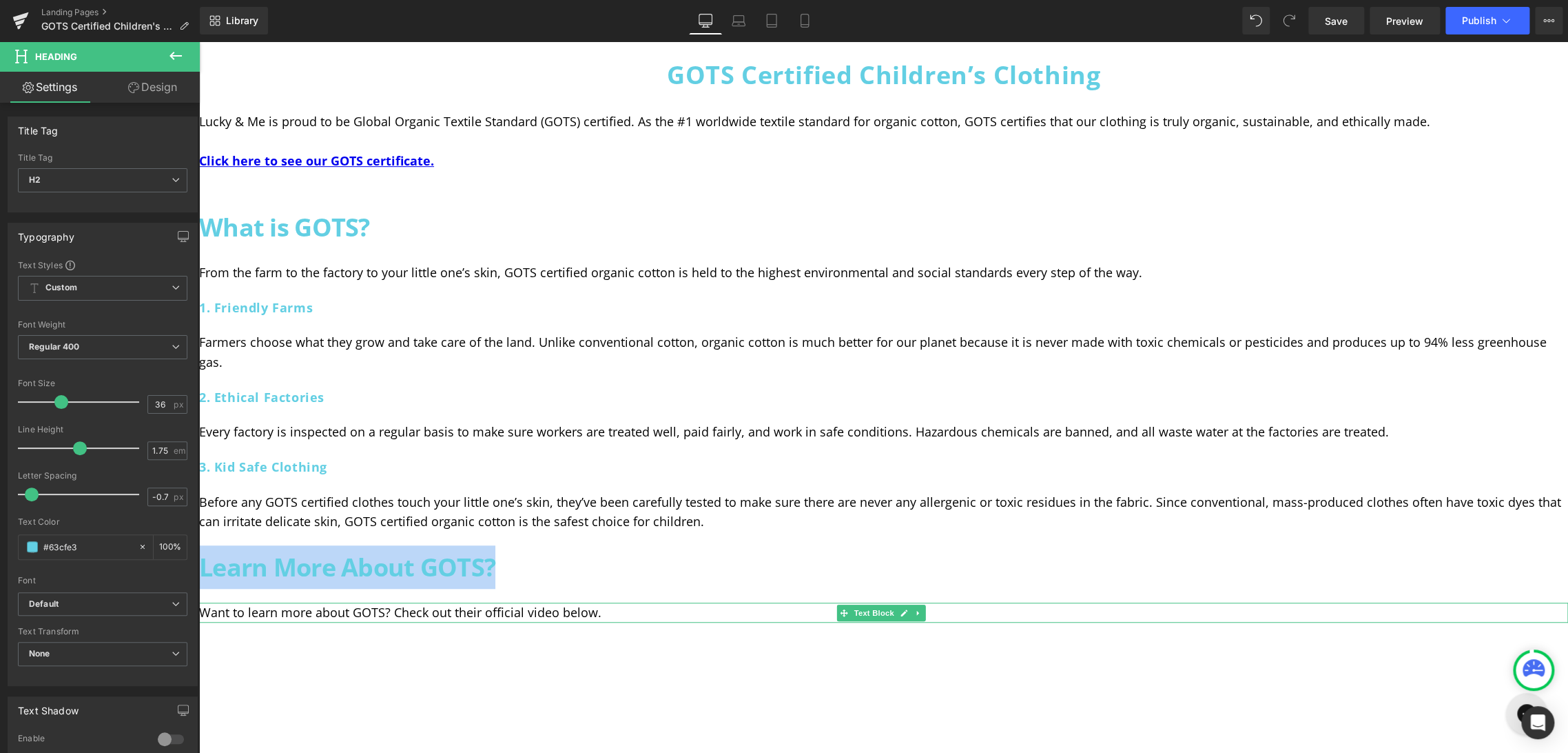
click at [526, 603] on p "Want to learn more about GOTS? Check out their official video below." at bounding box center [883, 612] width 1369 height 20
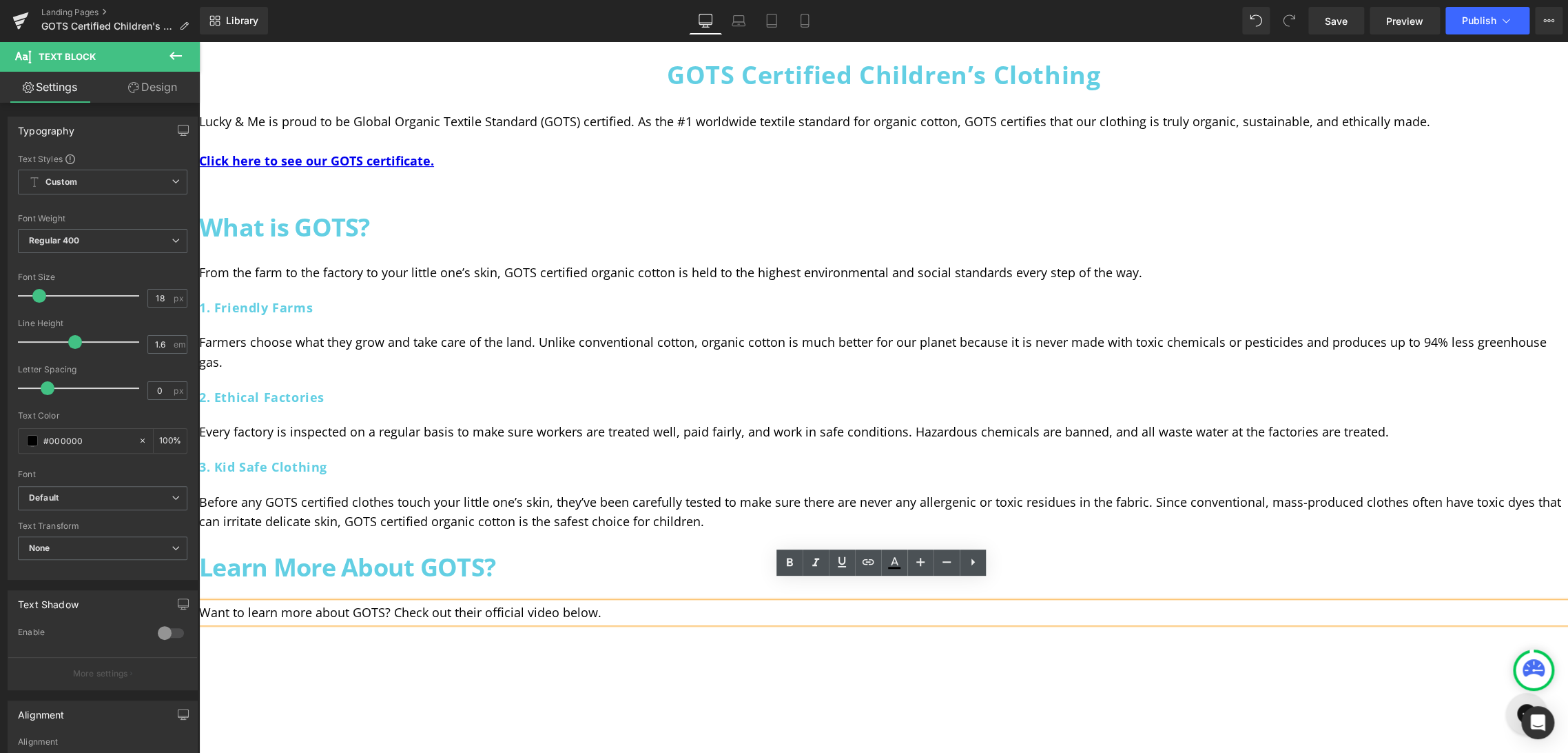
drag, startPoint x: 616, startPoint y: 590, endPoint x: 201, endPoint y: 583, distance: 415.1
click at [201, 603] on p "Want to learn more about GOTS? Check out their official video below." at bounding box center [883, 612] width 1369 height 20
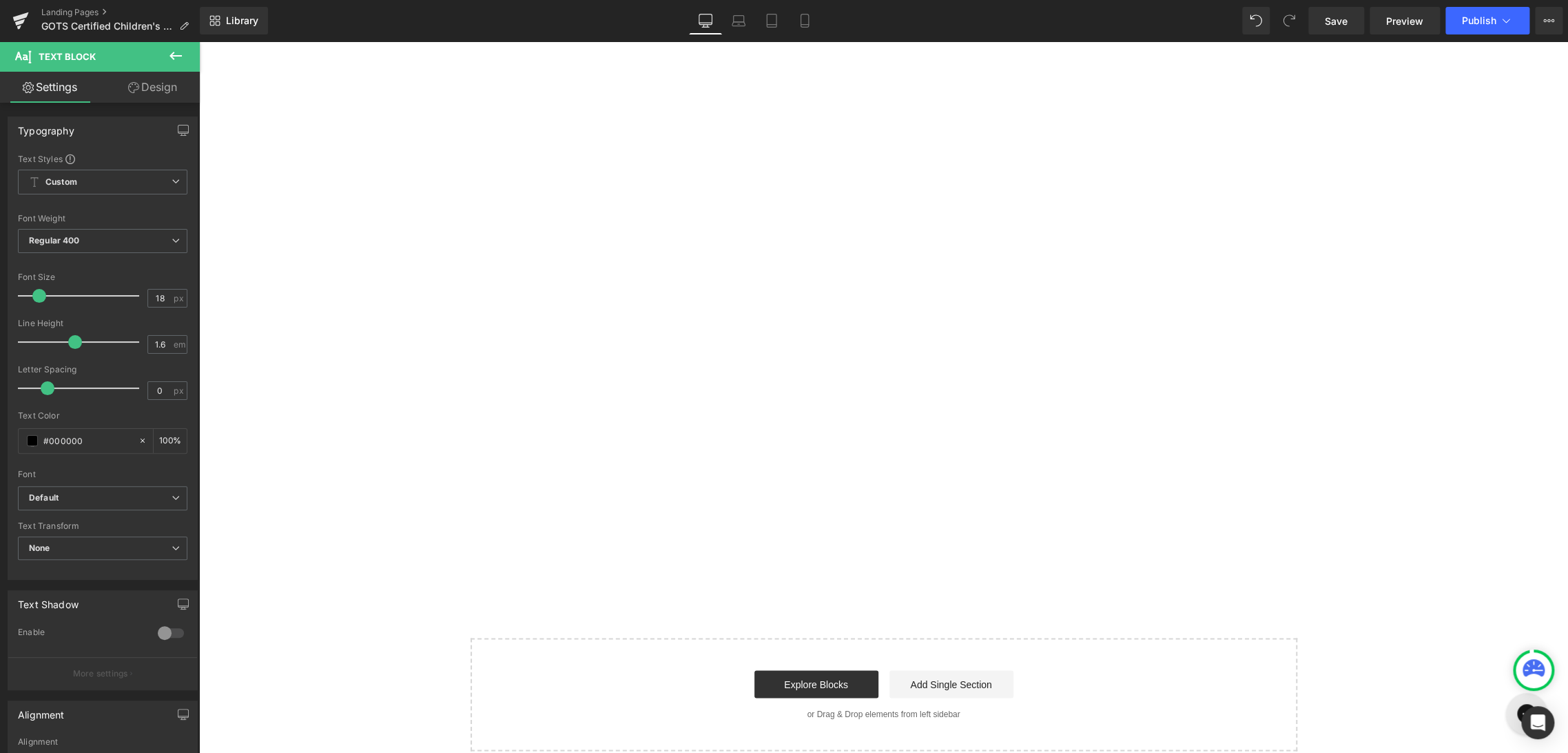
scroll to position [1225, 0]
